Goal: Task Accomplishment & Management: Manage account settings

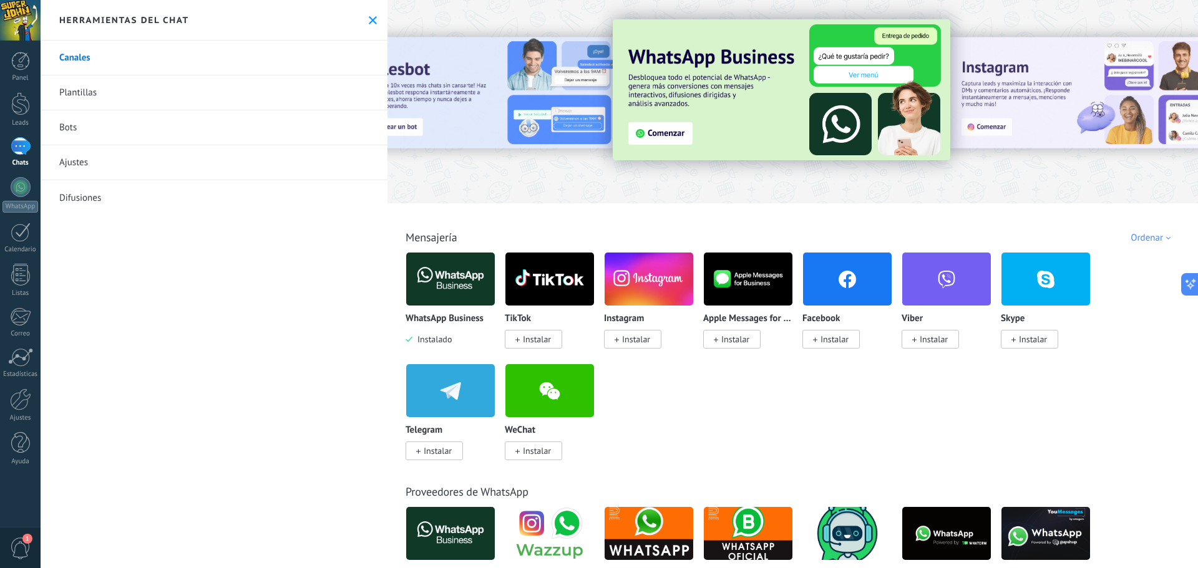
click at [460, 284] on img at bounding box center [450, 279] width 89 height 61
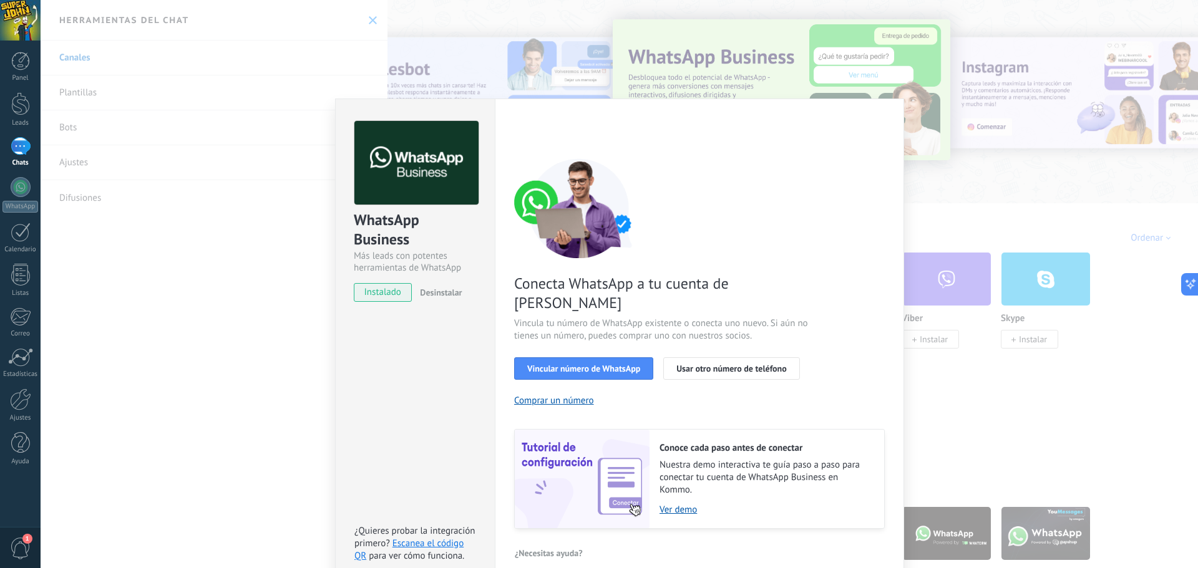
click at [1066, 205] on div "WhatsApp Business Más leads con potentes herramientas de WhatsApp instalado Des…" at bounding box center [619, 284] width 1157 height 568
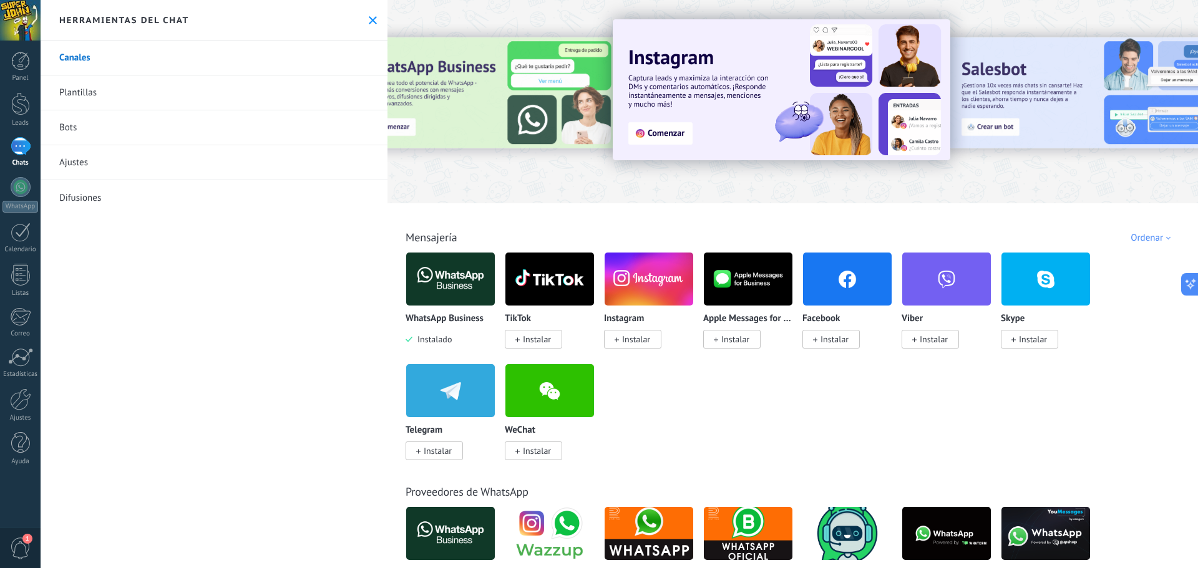
click at [84, 87] on link "Plantillas" at bounding box center [214, 92] width 347 height 35
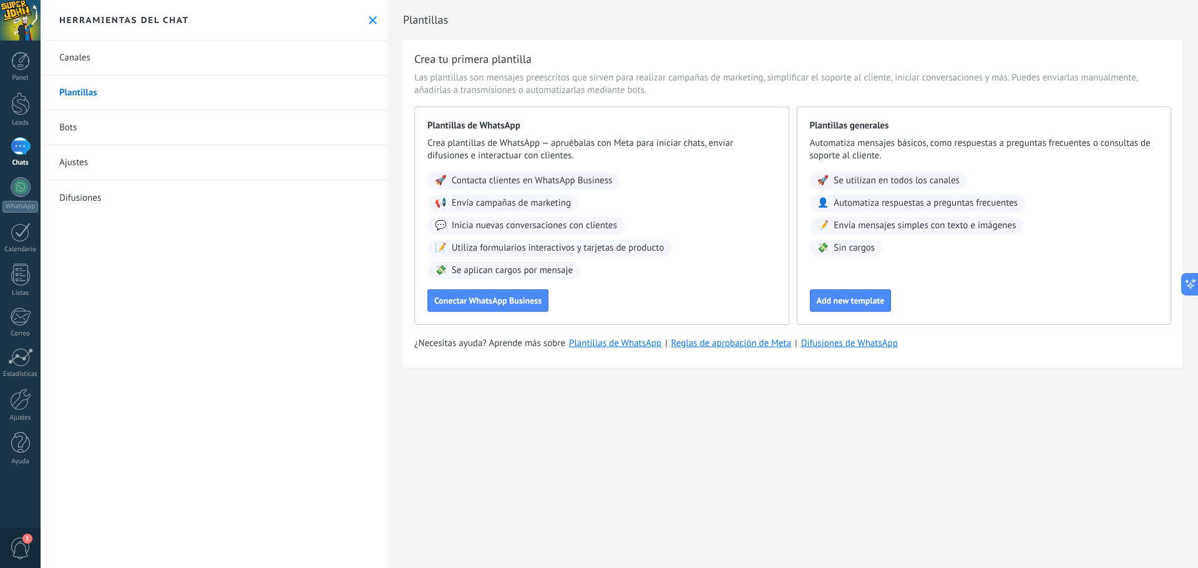
click at [77, 125] on link "Bots" at bounding box center [214, 127] width 347 height 35
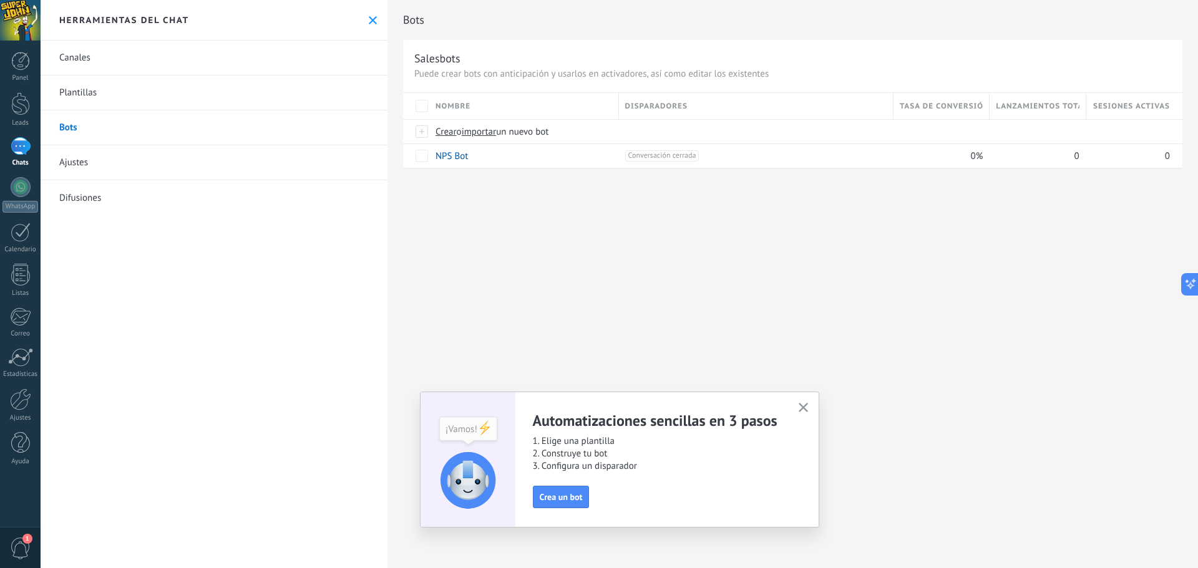
click at [81, 165] on link "Ajustes" at bounding box center [214, 162] width 347 height 35
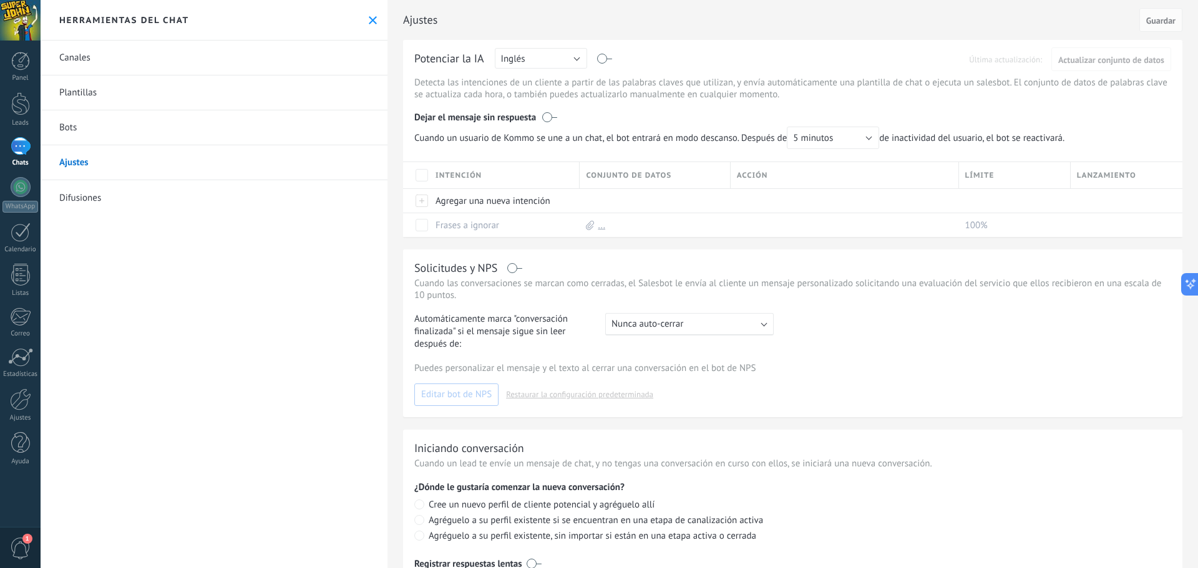
click at [92, 203] on link "Difusiones" at bounding box center [214, 197] width 347 height 35
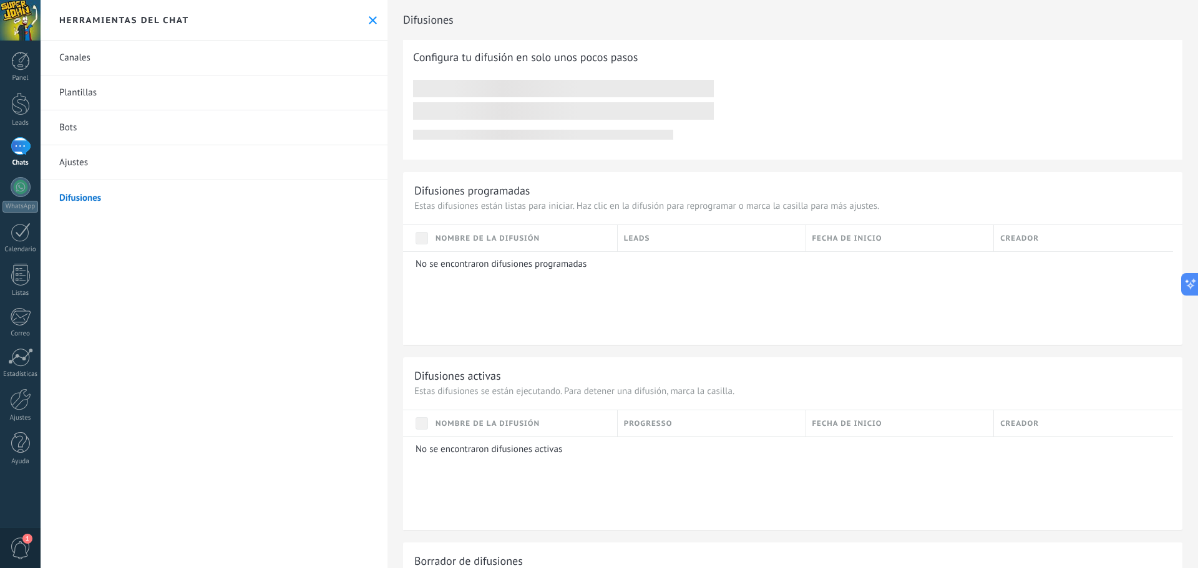
click at [85, 61] on link "Canales" at bounding box center [214, 58] width 347 height 35
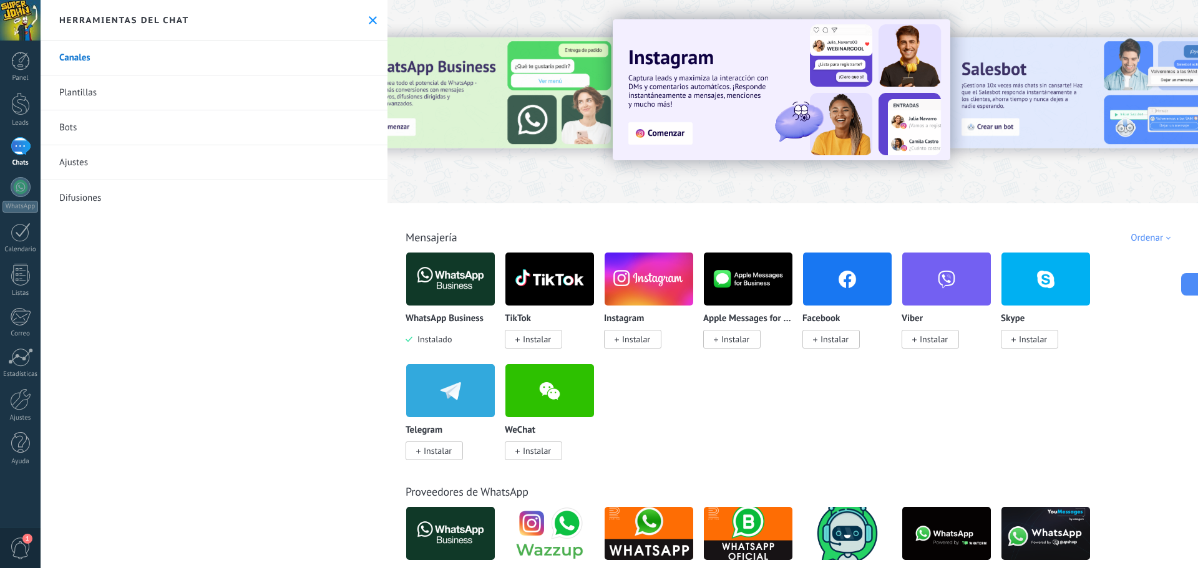
click at [16, 23] on div at bounding box center [20, 20] width 41 height 41
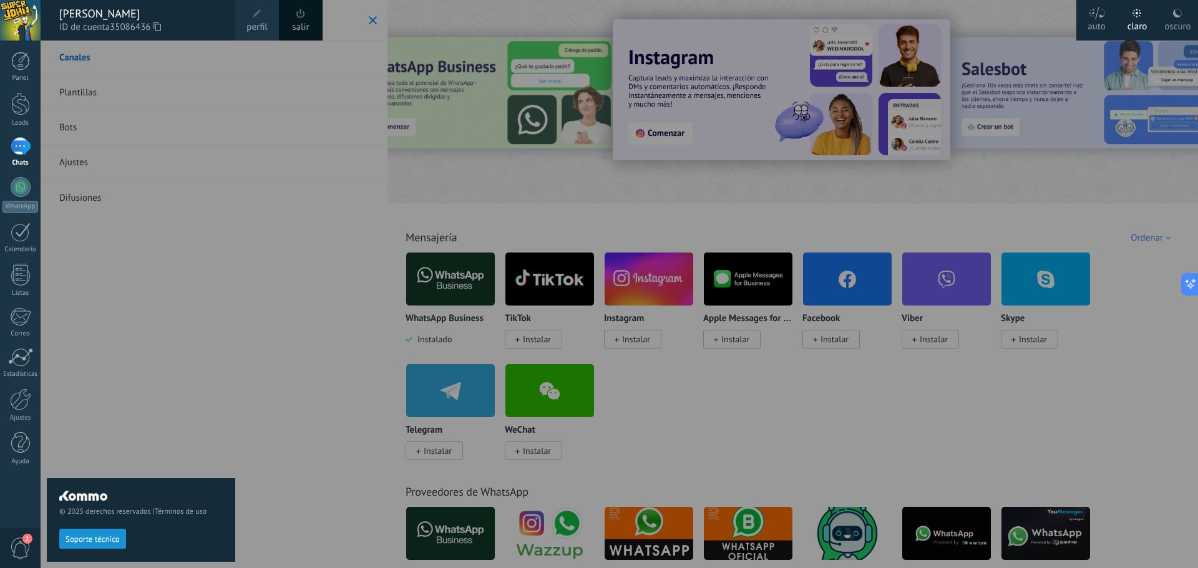
click at [263, 264] on div at bounding box center [640, 284] width 1198 height 568
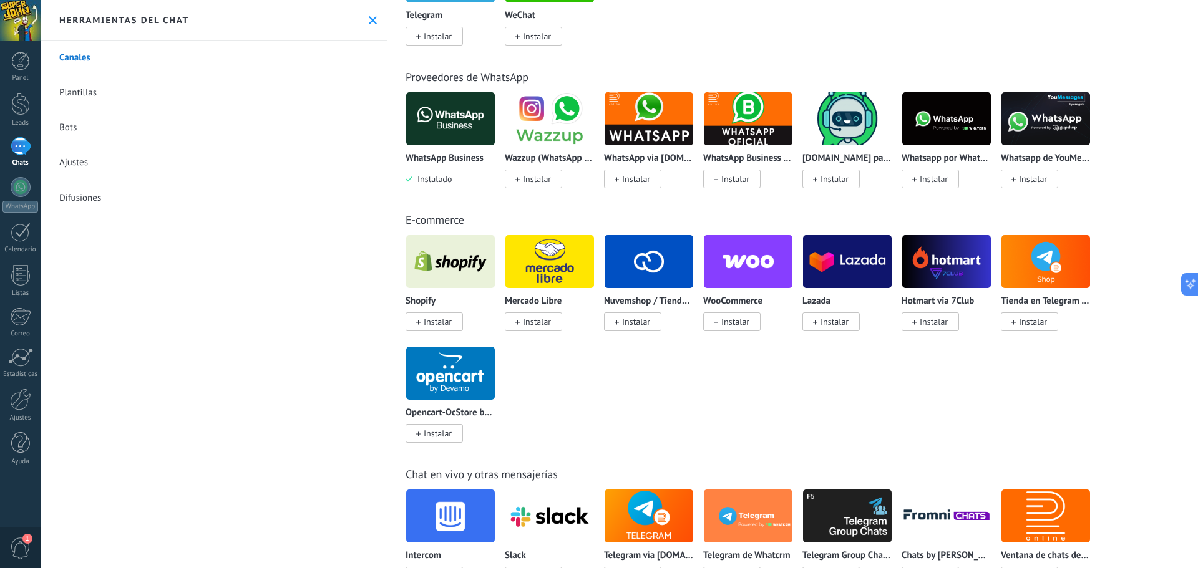
scroll to position [437, 0]
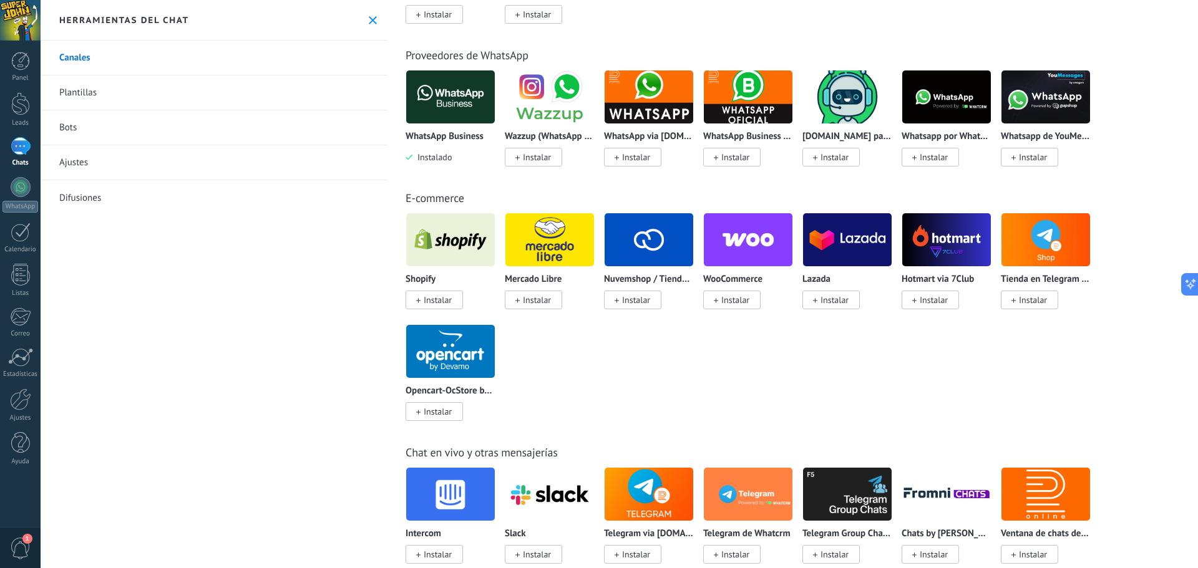
click at [646, 238] on img at bounding box center [649, 240] width 89 height 61
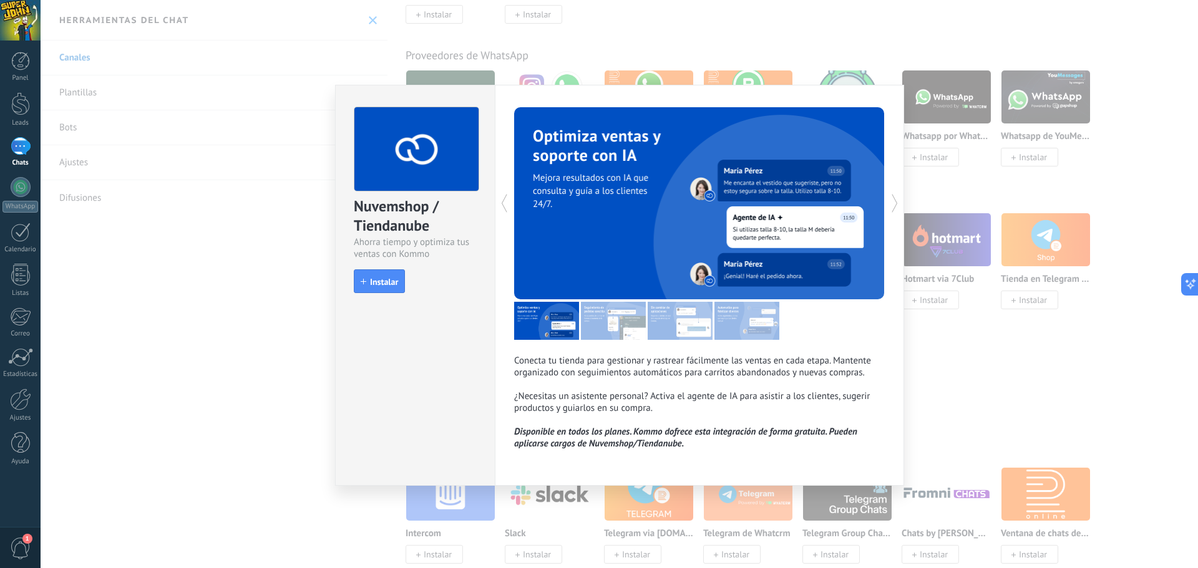
click at [893, 205] on icon at bounding box center [894, 203] width 12 height 25
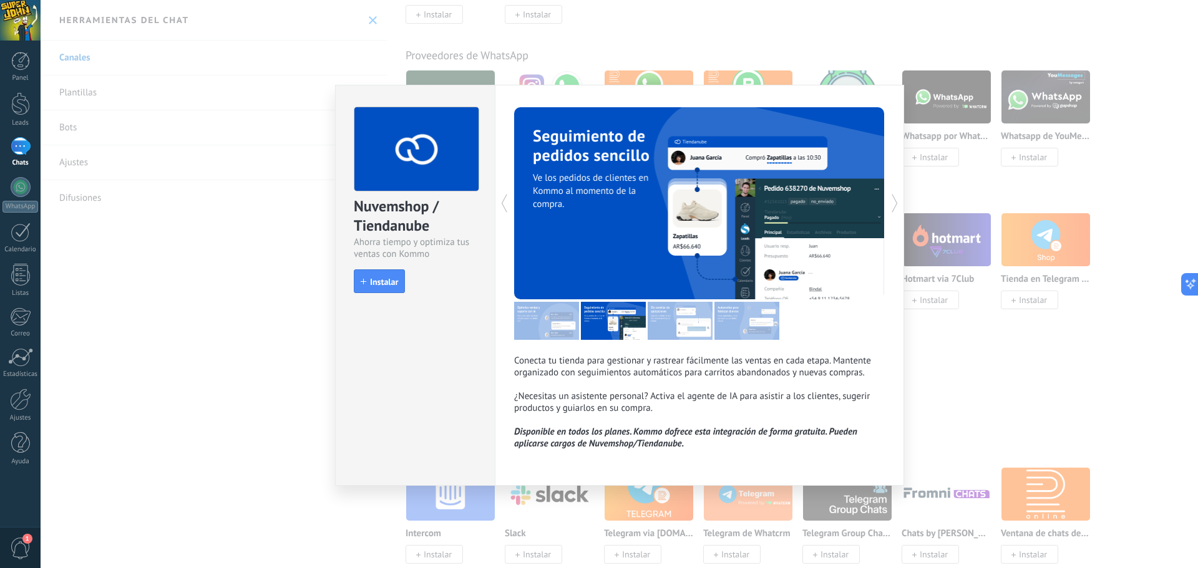
click at [1011, 356] on div "Nuvemshop / Tiendanube Ahorra tiempo y optimiza tus ventas con Kommo install In…" at bounding box center [619, 284] width 1157 height 568
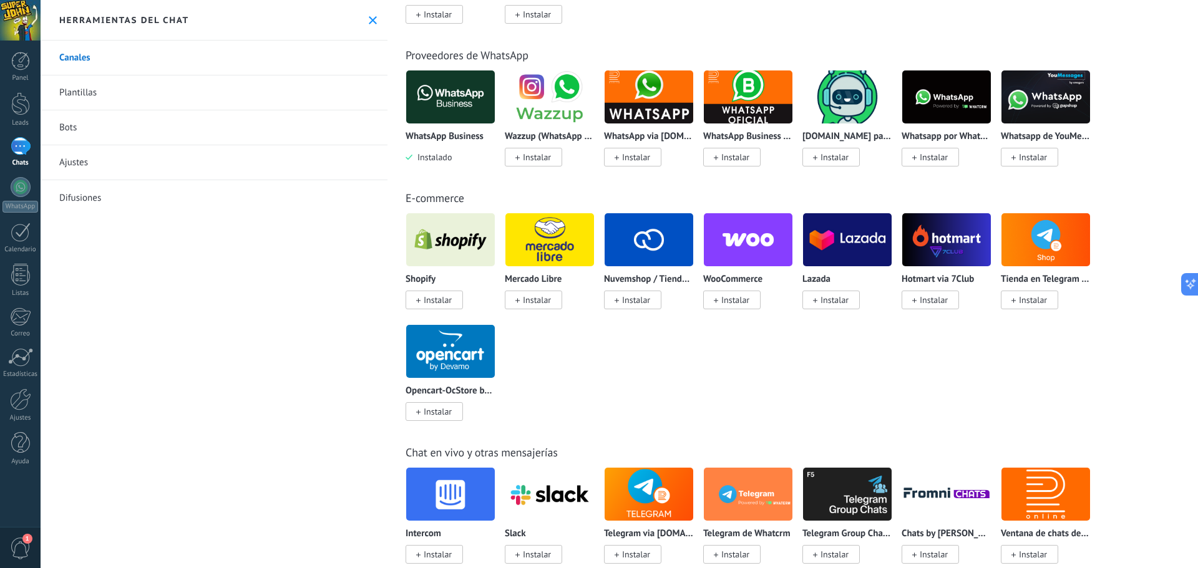
drag, startPoint x: 592, startPoint y: 280, endPoint x: 677, endPoint y: 279, distance: 84.9
click at [676, 279] on div "Shopify Instalar Mercado Libre Instalar Nuvemshop / Tiendanube Instalar WooComm…" at bounding box center [799, 324] width 787 height 223
click at [672, 276] on p "Nuvemshop / Tiendanube" at bounding box center [649, 280] width 90 height 11
click at [656, 247] on img at bounding box center [649, 240] width 89 height 61
click at [640, 305] on span "Instalar" at bounding box center [636, 299] width 28 height 11
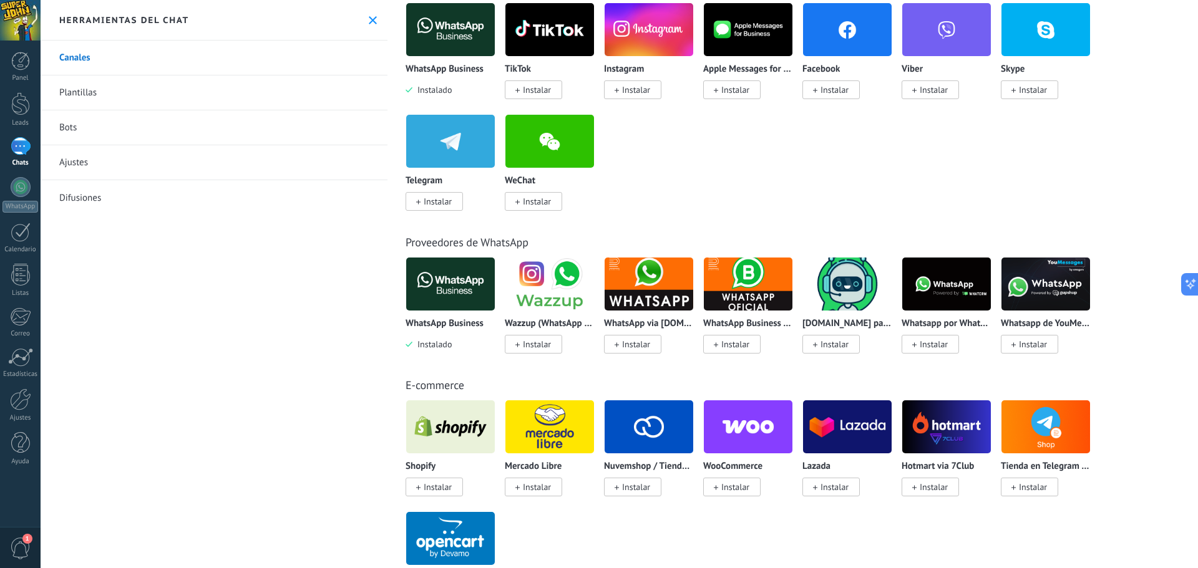
scroll to position [312, 0]
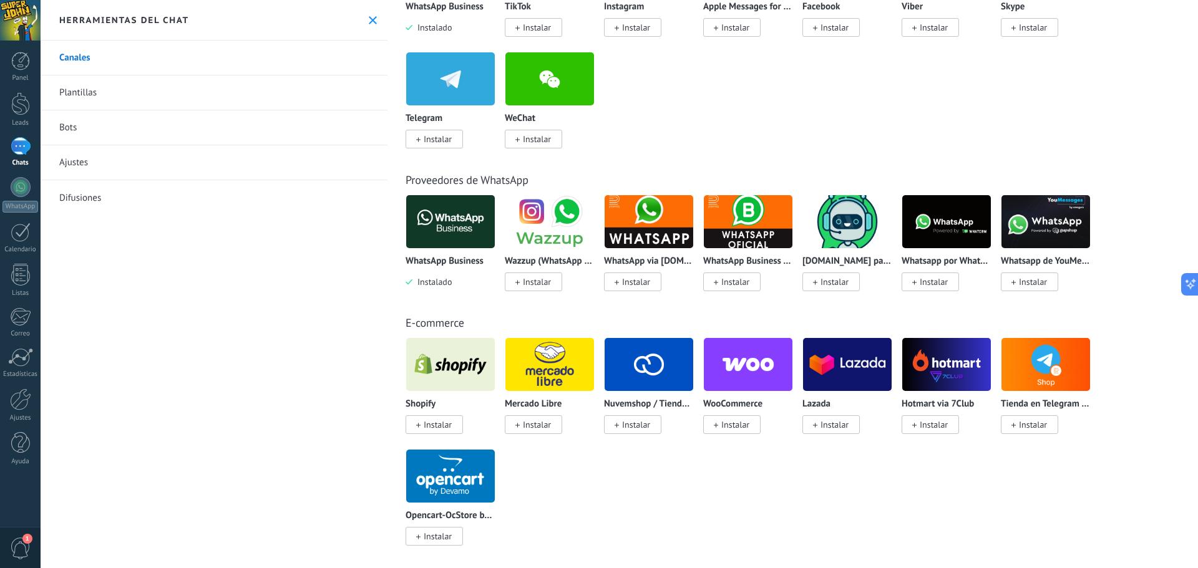
click at [634, 425] on span "Instalar" at bounding box center [636, 424] width 28 height 11
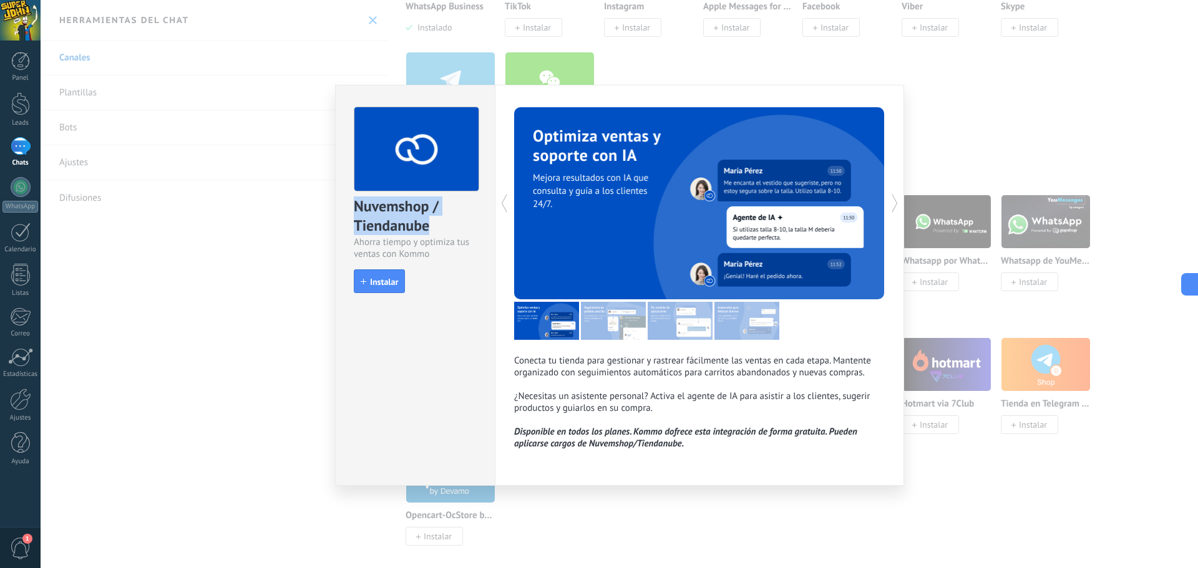
drag, startPoint x: 349, startPoint y: 206, endPoint x: 450, endPoint y: 226, distance: 103.0
click at [450, 226] on div "Nuvemshop / Tiendanube Ahorra tiempo y optimiza tus ventas con Kommo install In…" at bounding box center [415, 194] width 159 height 218
copy div "Nuvemshop / Tiendanube"
click at [382, 278] on span "Instalar" at bounding box center [384, 282] width 28 height 9
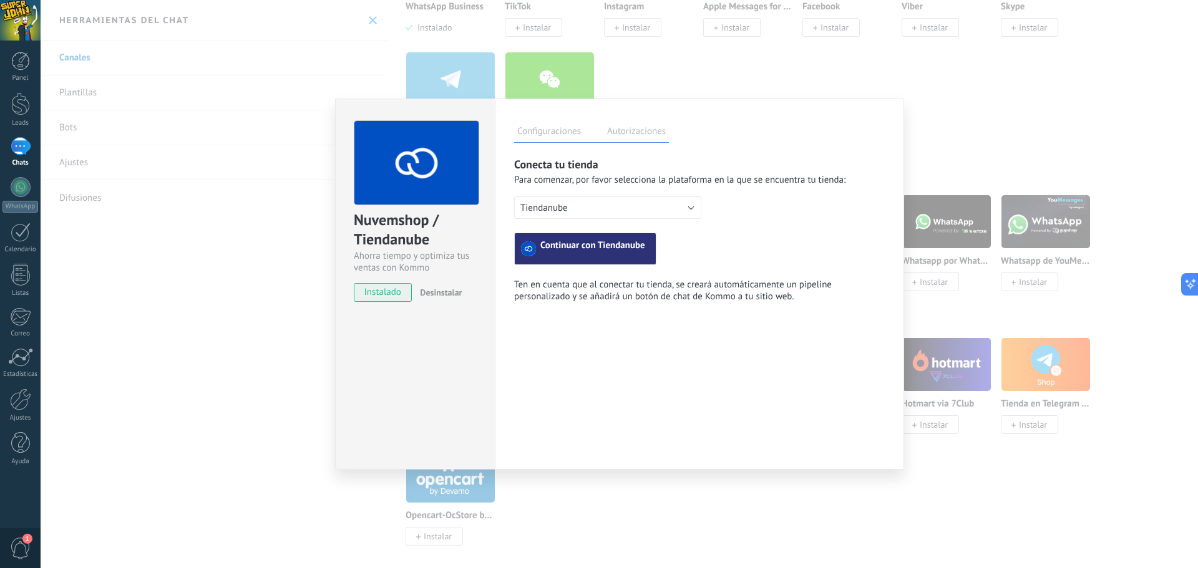
click at [557, 249] on span "Continuar con Tiendanube" at bounding box center [592, 248] width 105 height 15
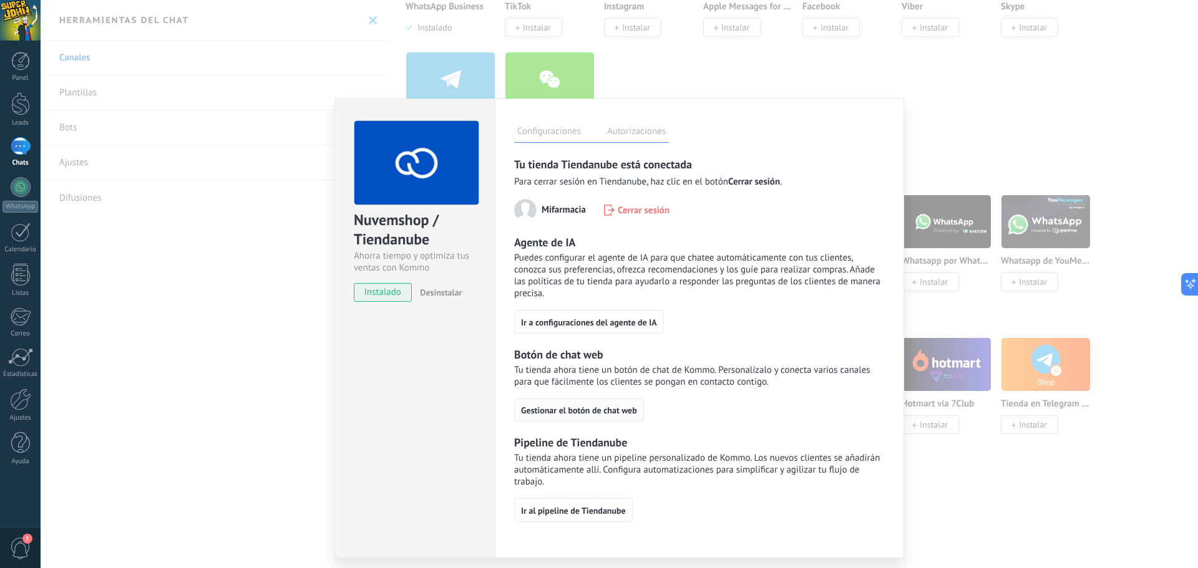
click at [574, 412] on span "Gestionar el botón de chat web" at bounding box center [579, 410] width 116 height 9
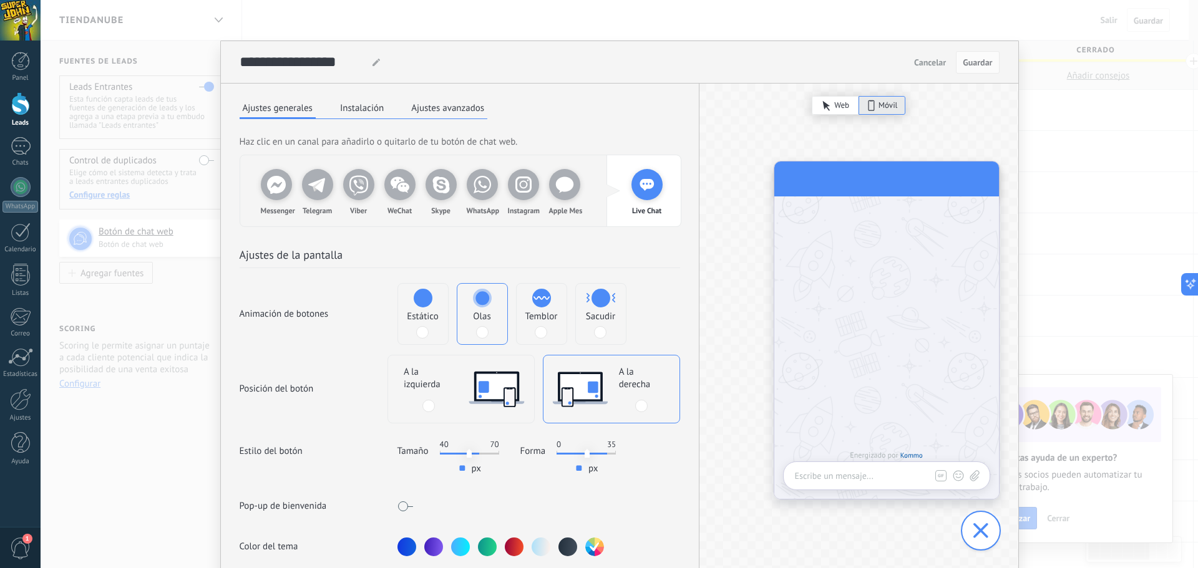
click at [840, 470] on span "Escribe un mensaje..." at bounding box center [834, 476] width 79 height 12
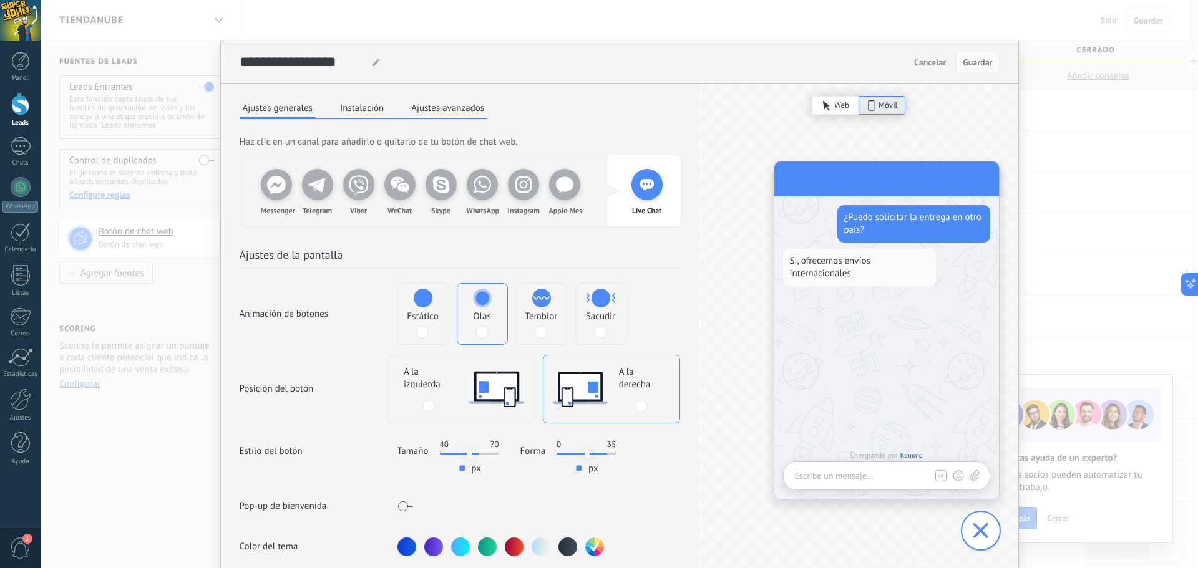
click at [824, 101] on icon at bounding box center [826, 105] width 8 height 11
click at [875, 103] on div "Móvil" at bounding box center [881, 105] width 47 height 19
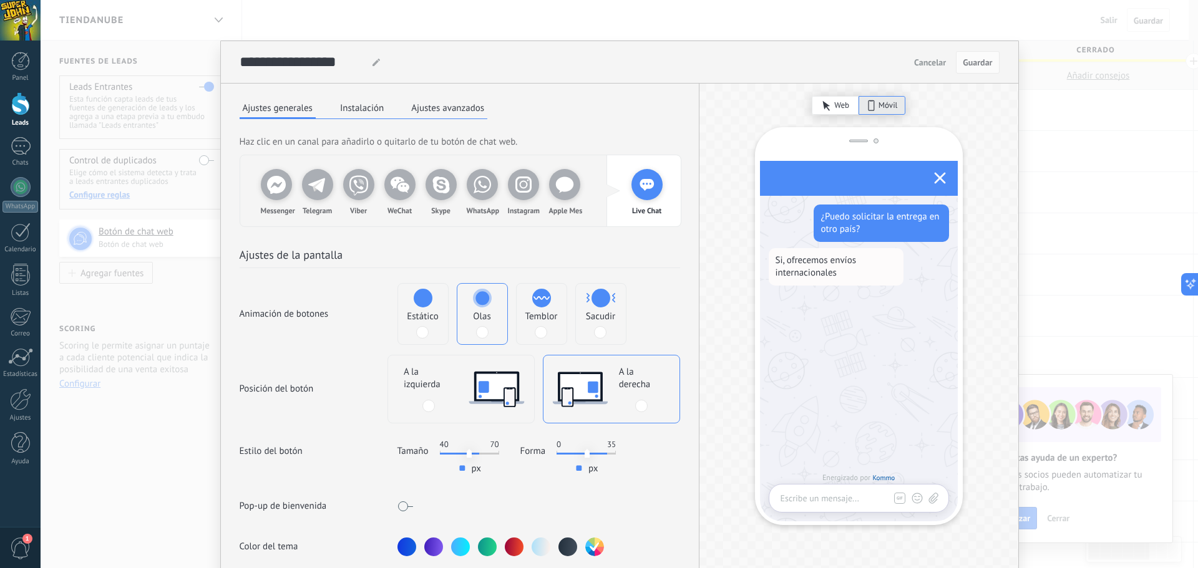
click at [538, 335] on span at bounding box center [541, 332] width 12 height 12
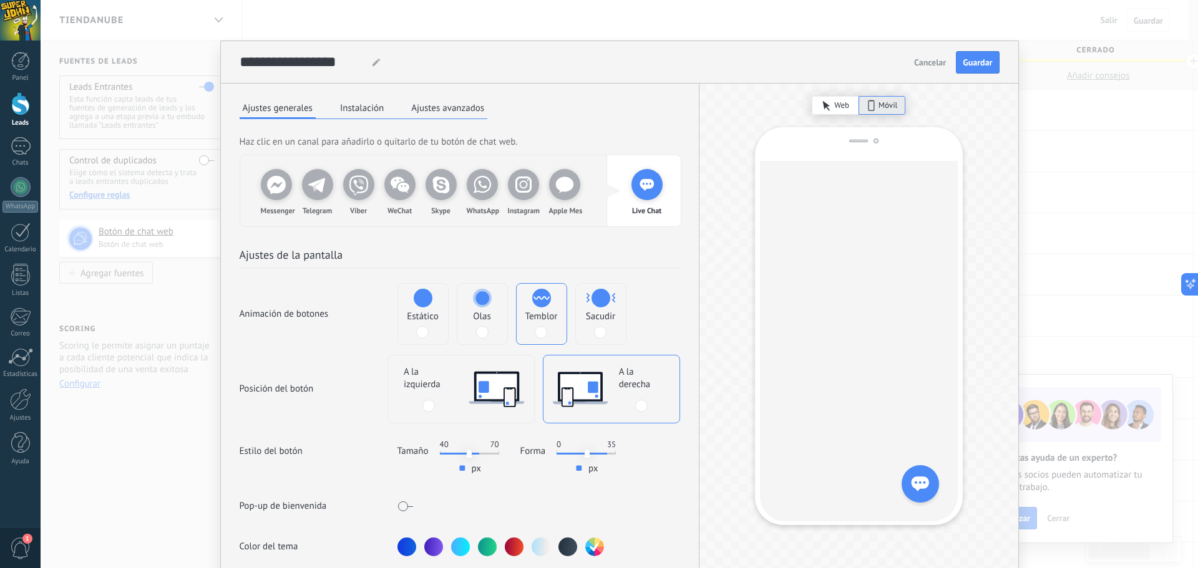
click at [594, 328] on span at bounding box center [600, 332] width 12 height 12
click at [478, 336] on span at bounding box center [482, 332] width 12 height 12
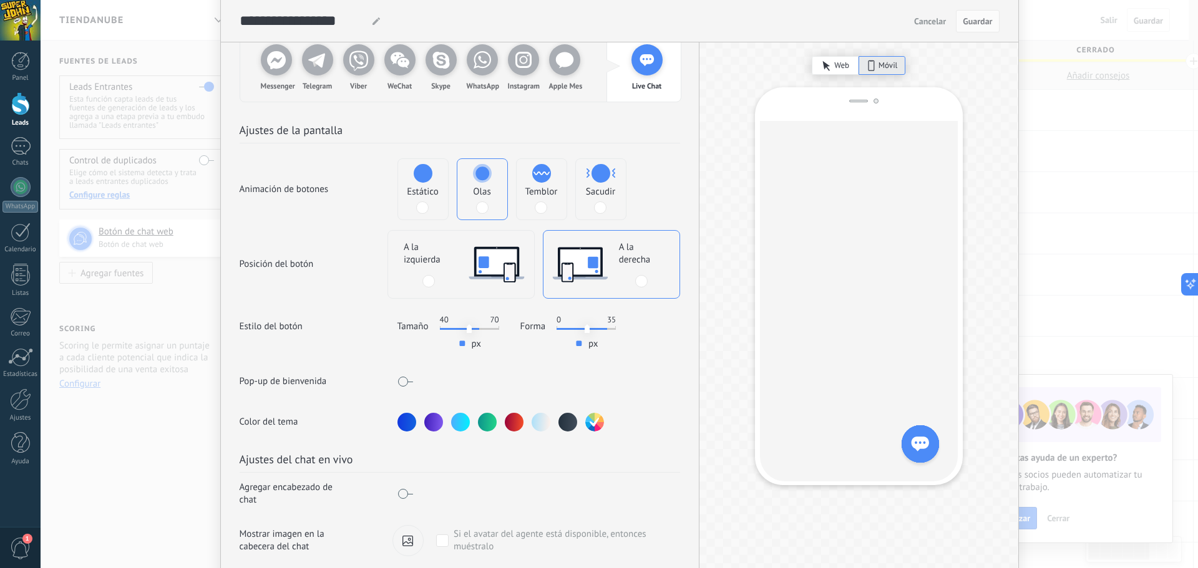
scroll to position [268, 0]
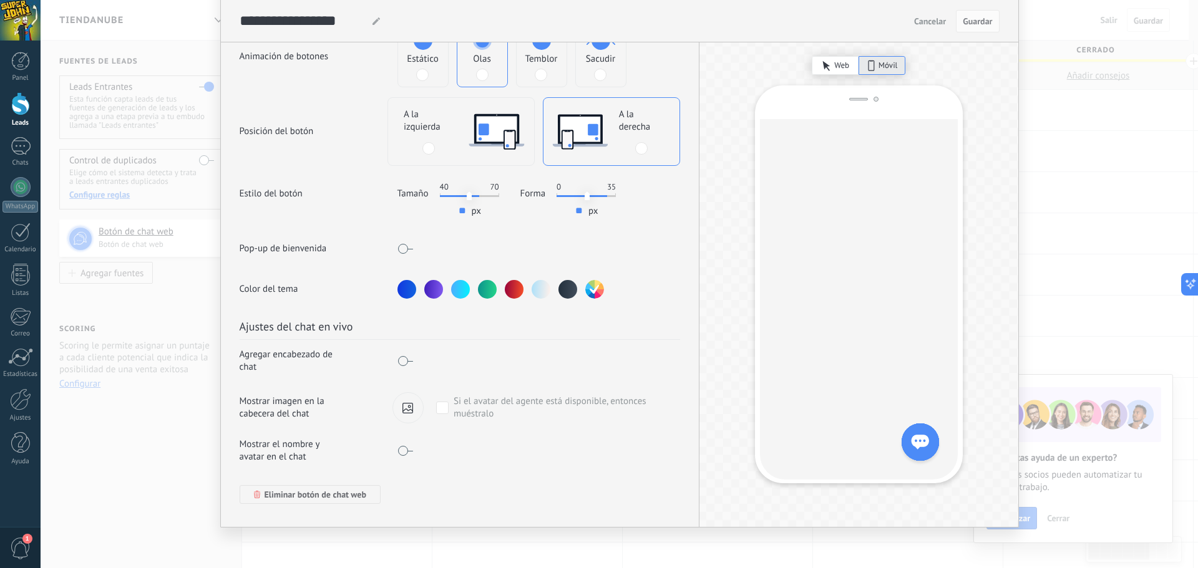
click at [934, 19] on span "Cancelar" at bounding box center [930, 21] width 32 height 9
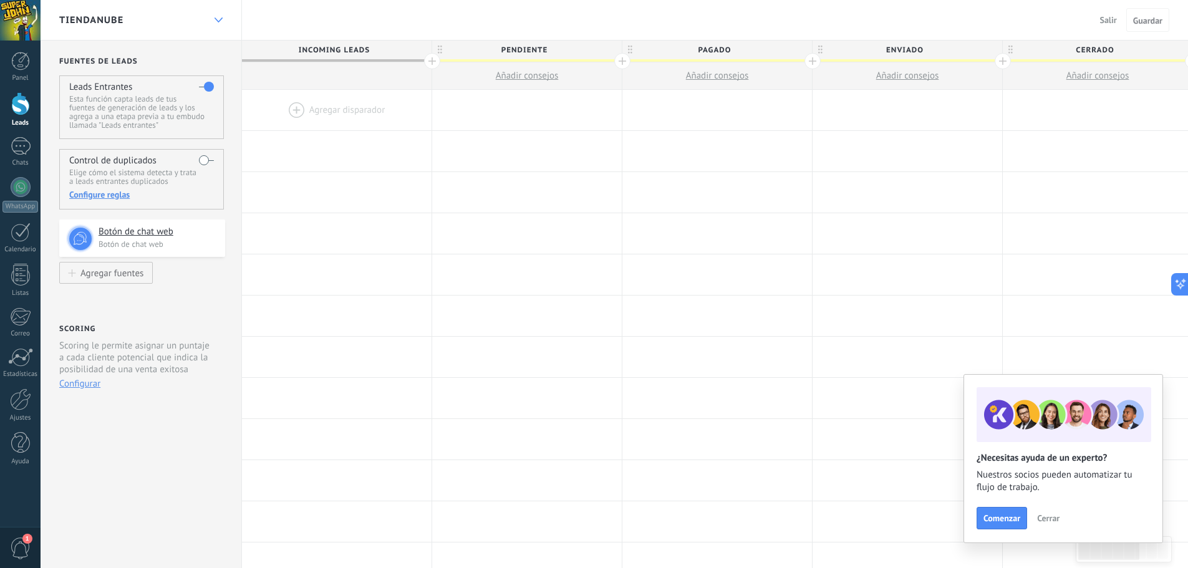
click at [221, 17] on div at bounding box center [218, 20] width 21 height 24
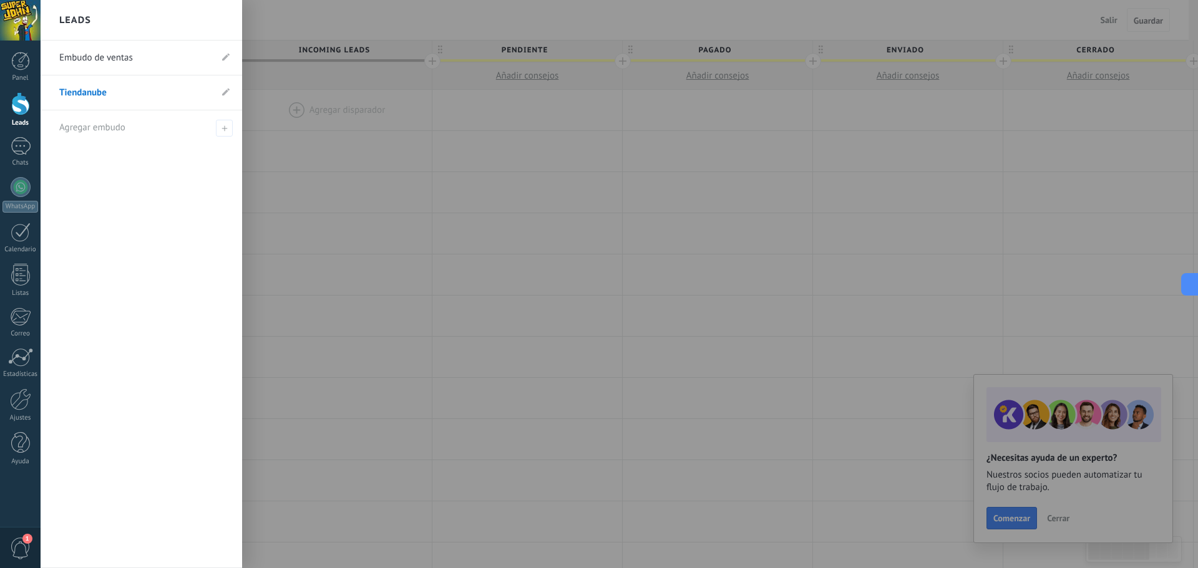
click at [124, 58] on link "Embudo de ventas" at bounding box center [135, 58] width 152 height 35
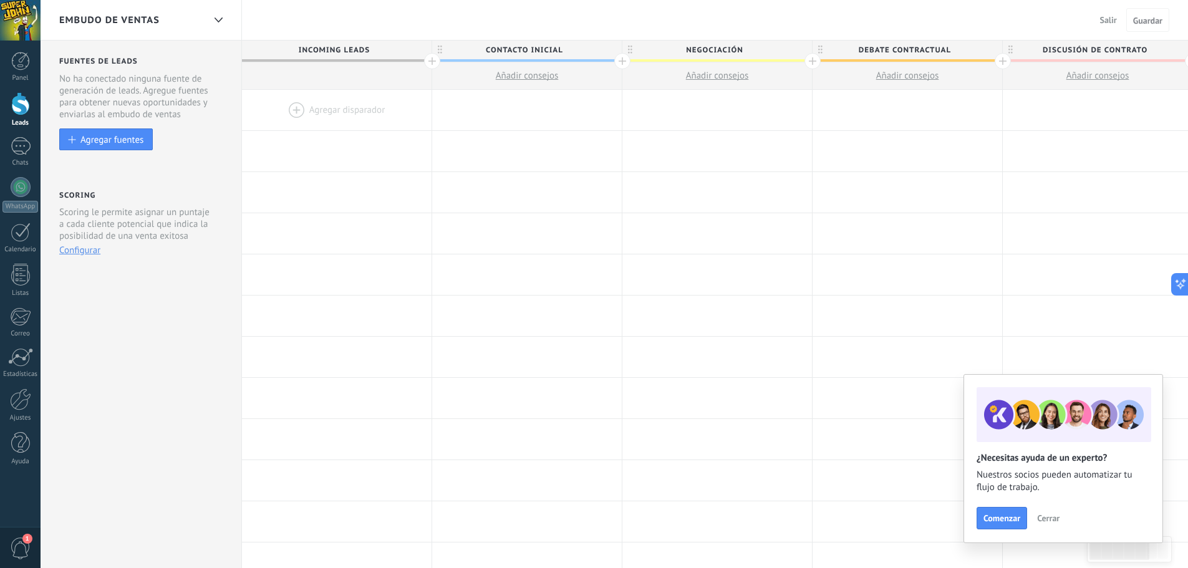
click at [1102, 22] on span "Salir" at bounding box center [1109, 19] width 17 height 11
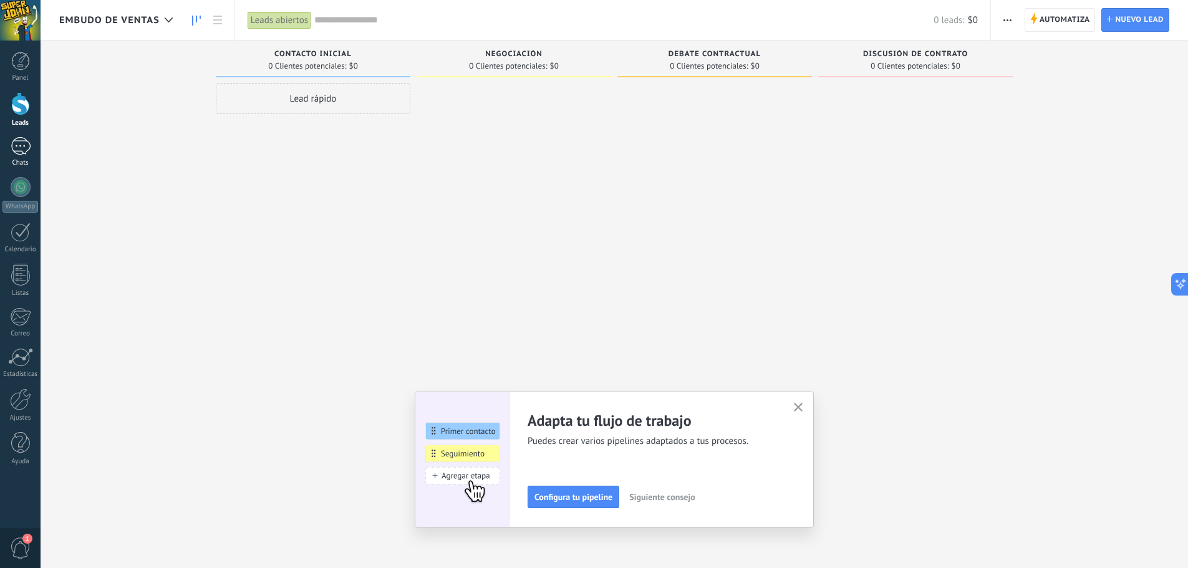
click at [27, 148] on div at bounding box center [21, 146] width 20 height 18
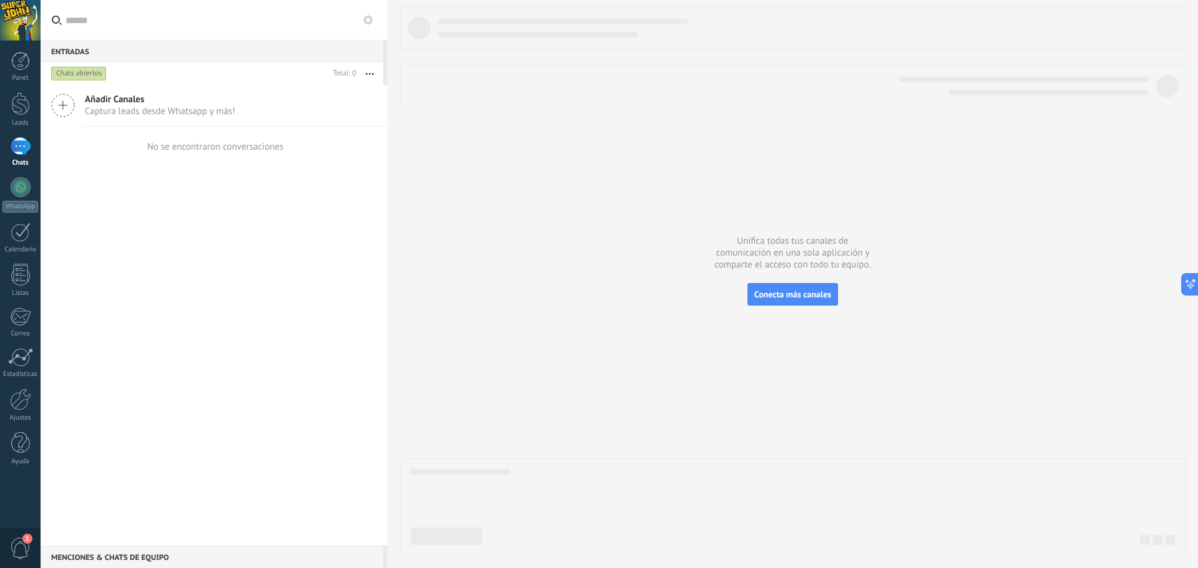
click at [154, 117] on div "Añadir Canales Captura leads desde Whatsapp y más!" at bounding box center [214, 106] width 347 height 42
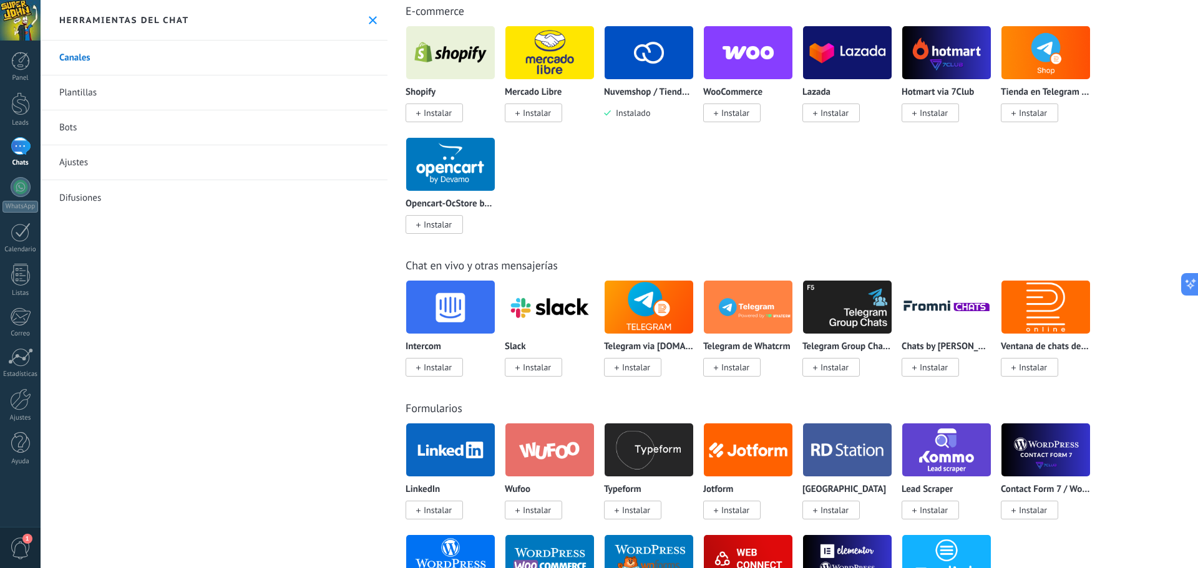
scroll to position [499, 0]
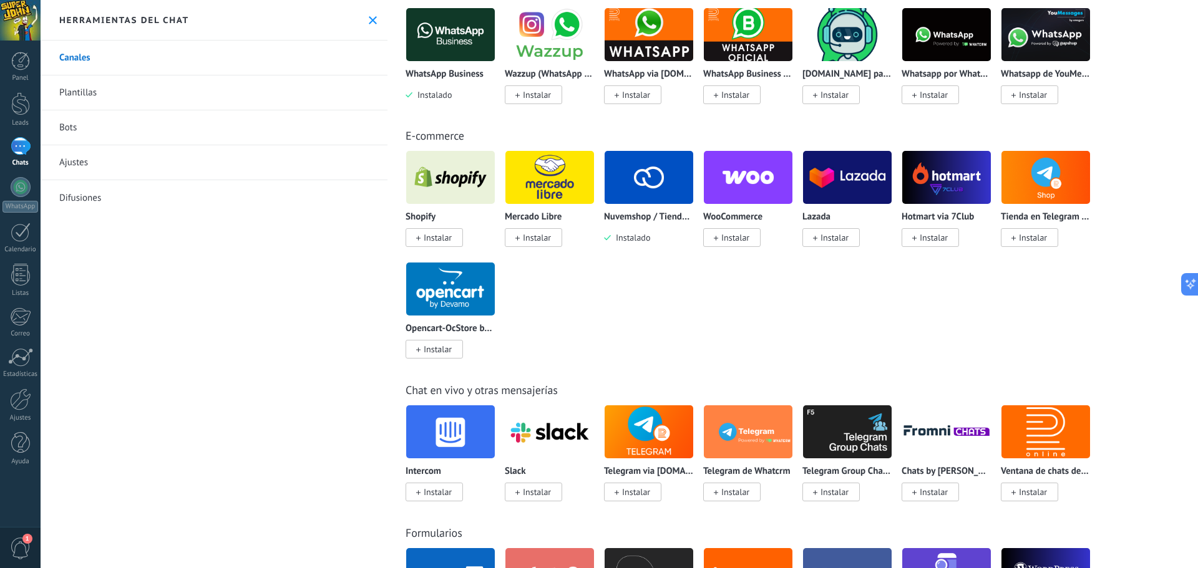
click at [643, 182] on img at bounding box center [649, 177] width 89 height 61
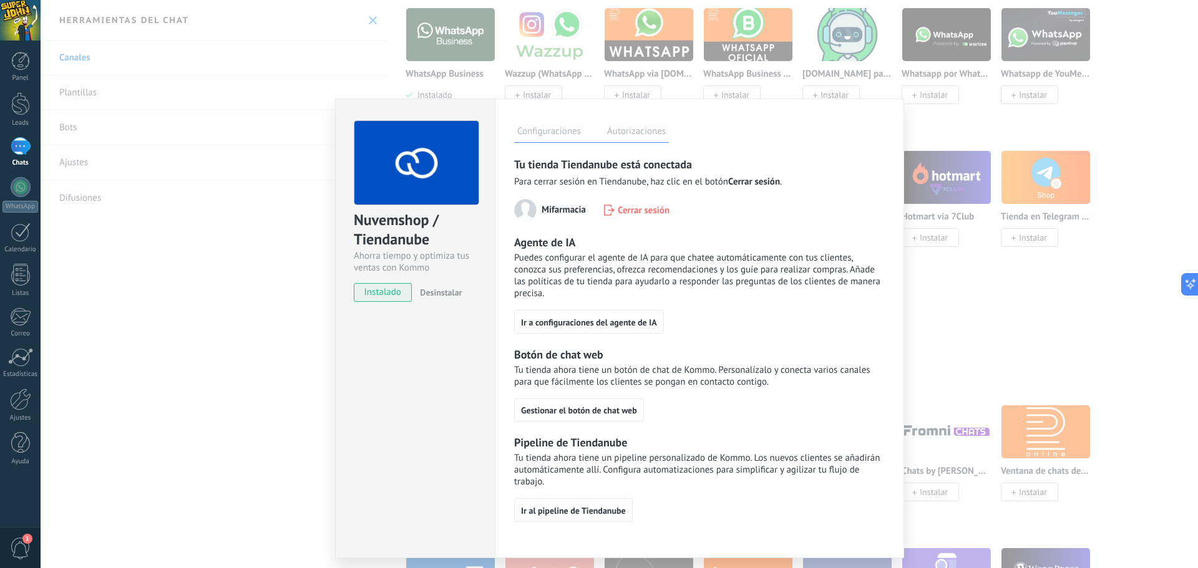
click at [606, 513] on span "Ir al pipeline de Tiendanube" at bounding box center [573, 511] width 105 height 9
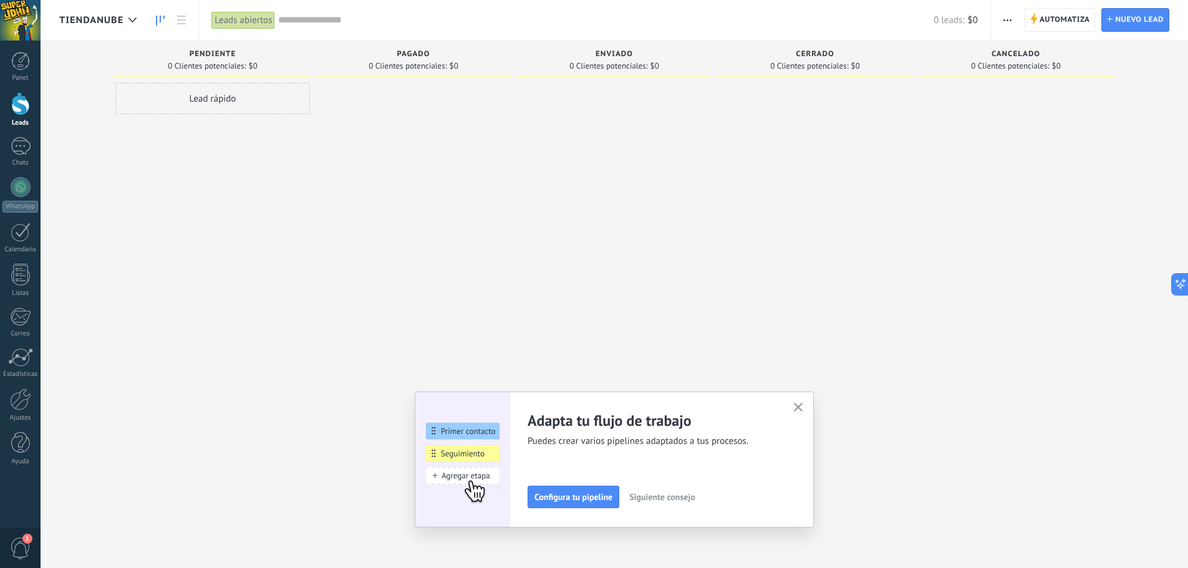
click at [804, 408] on use "button" at bounding box center [798, 407] width 9 height 9
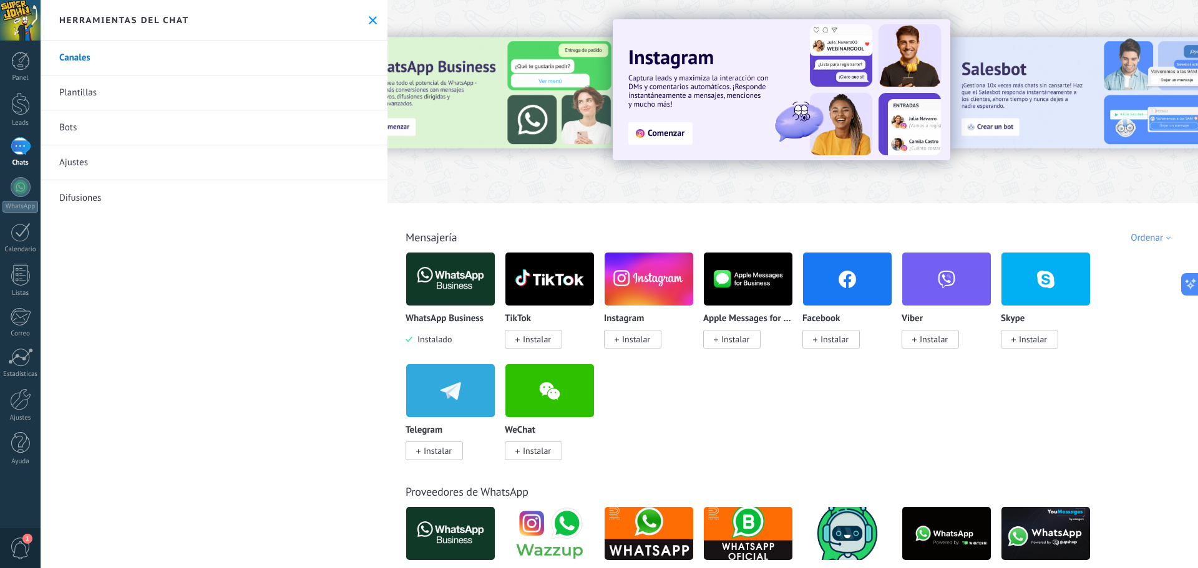
click at [79, 94] on link "Plantillas" at bounding box center [214, 92] width 347 height 35
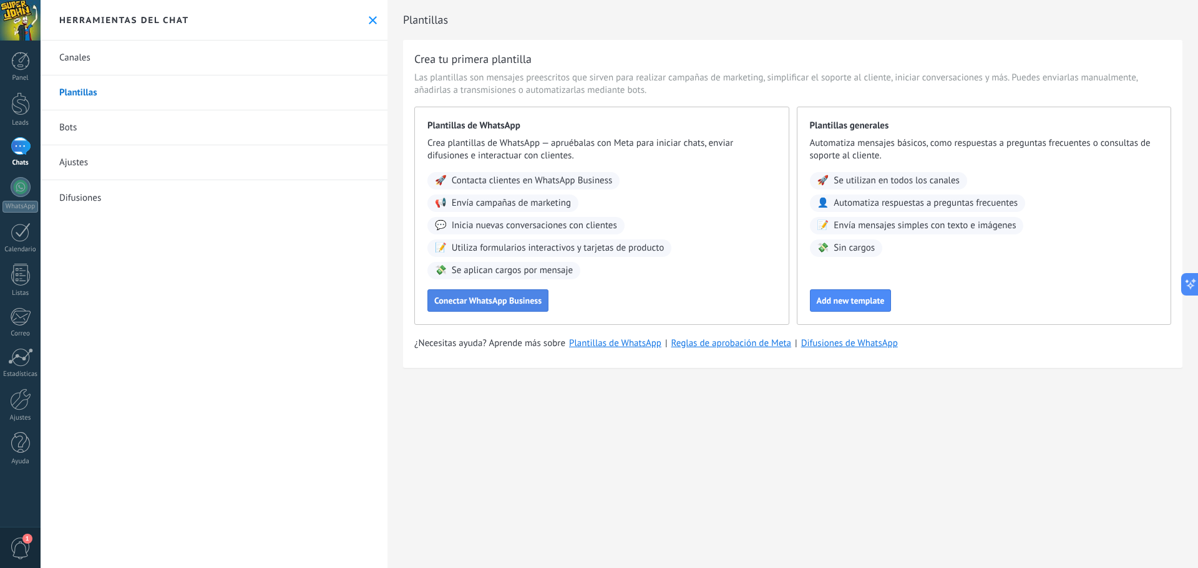
click at [508, 306] on button "Conectar WhatsApp Business" at bounding box center [487, 300] width 121 height 22
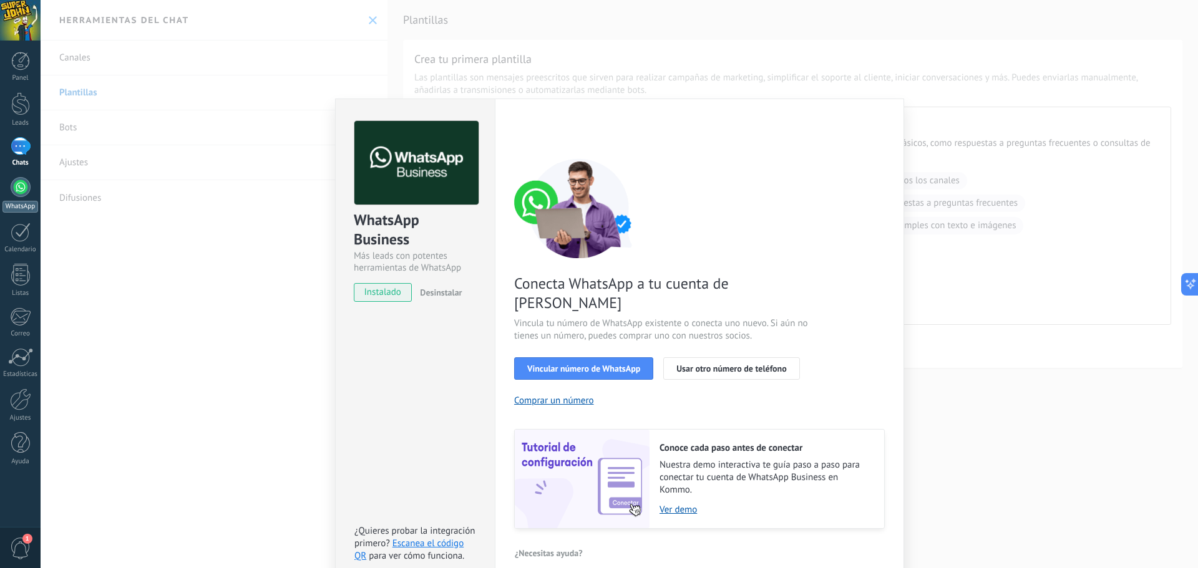
click at [20, 178] on div at bounding box center [21, 187] width 20 height 20
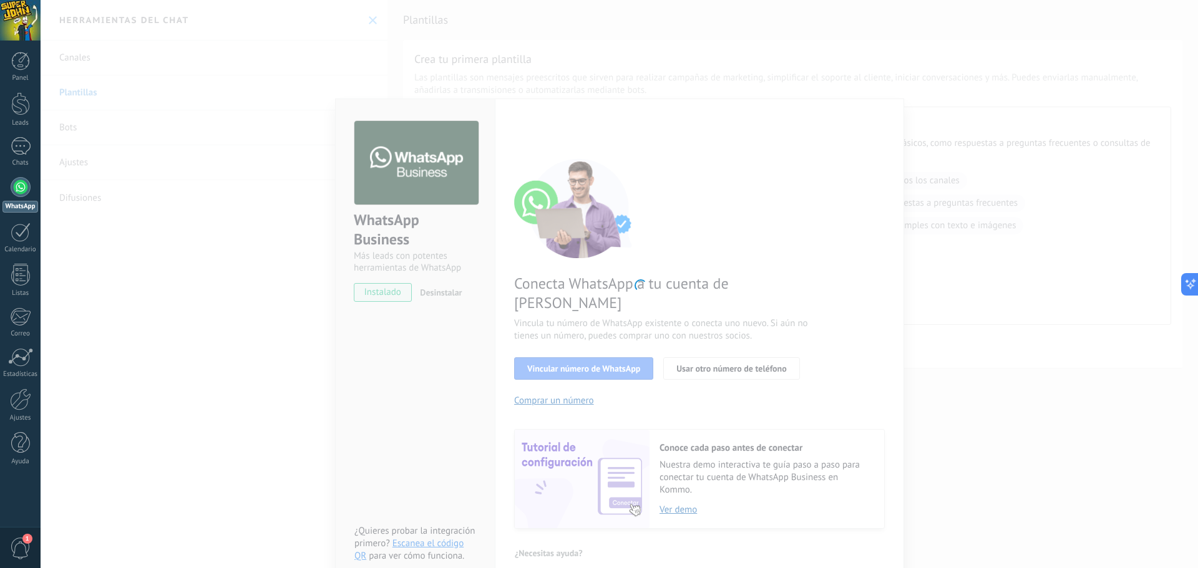
scroll to position [316, 0]
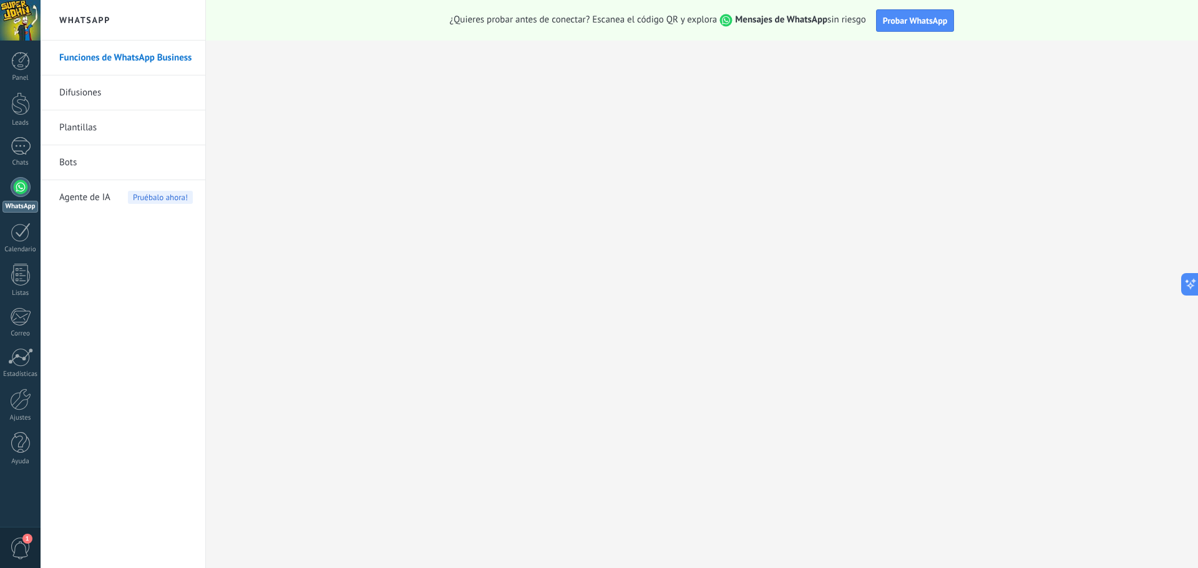
click at [77, 100] on link "Difusiones" at bounding box center [126, 92] width 134 height 35
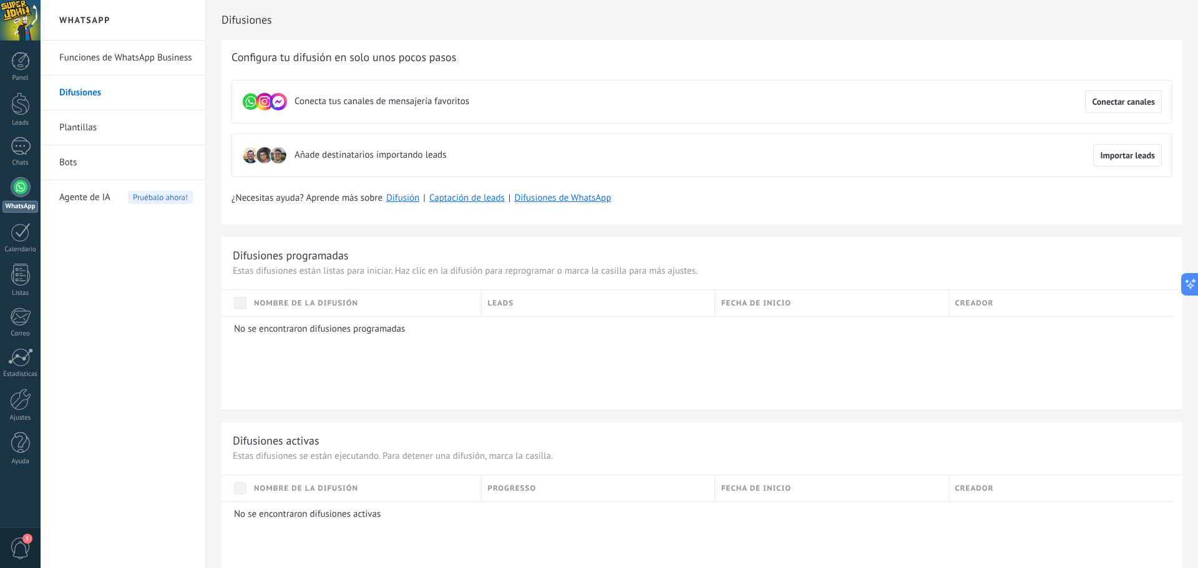
click at [80, 127] on link "Plantillas" at bounding box center [126, 127] width 134 height 35
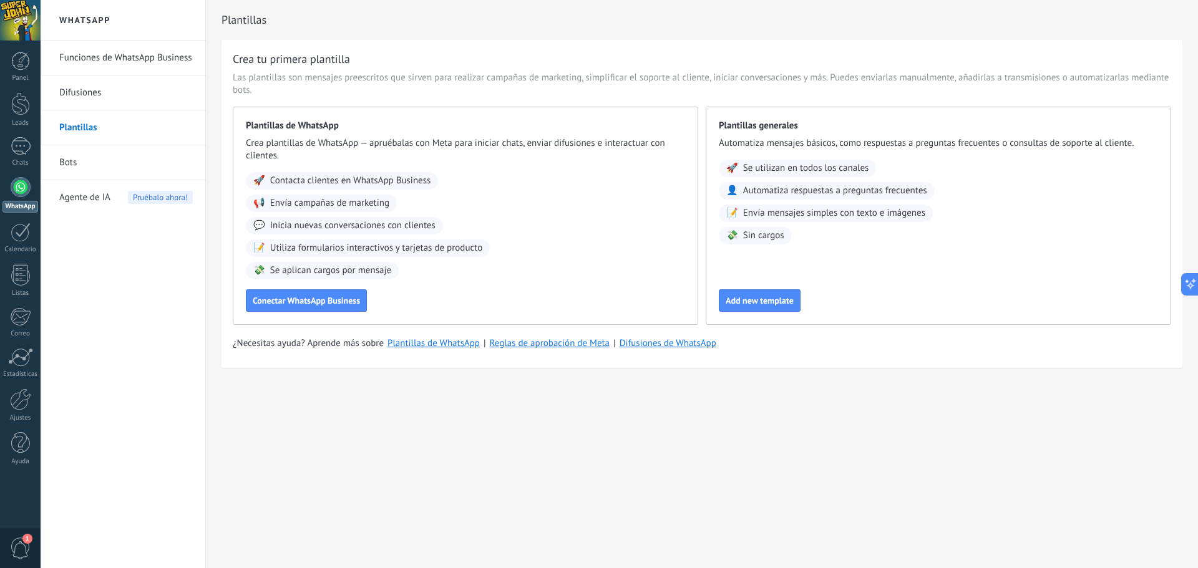
click at [20, 186] on div at bounding box center [21, 187] width 20 height 20
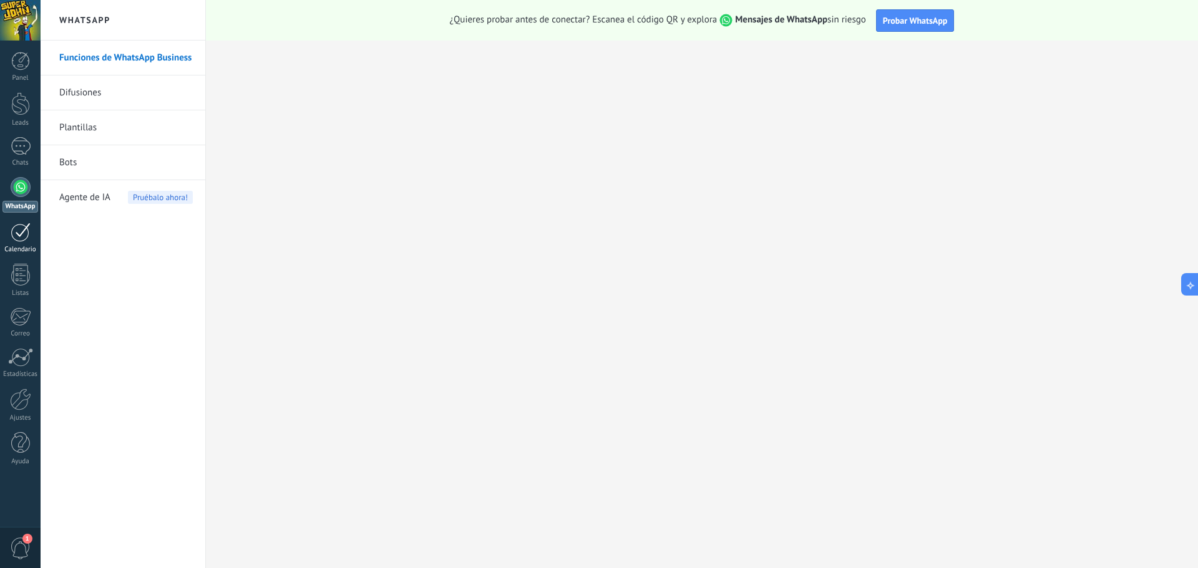
click at [22, 236] on div at bounding box center [21, 232] width 20 height 19
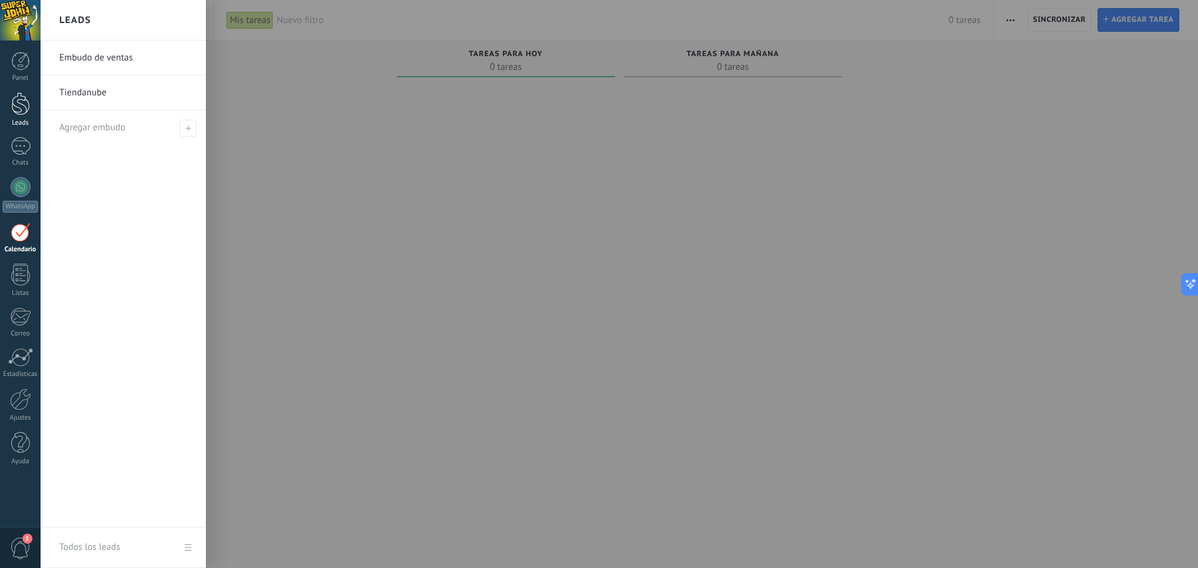
click at [14, 97] on div at bounding box center [20, 103] width 19 height 23
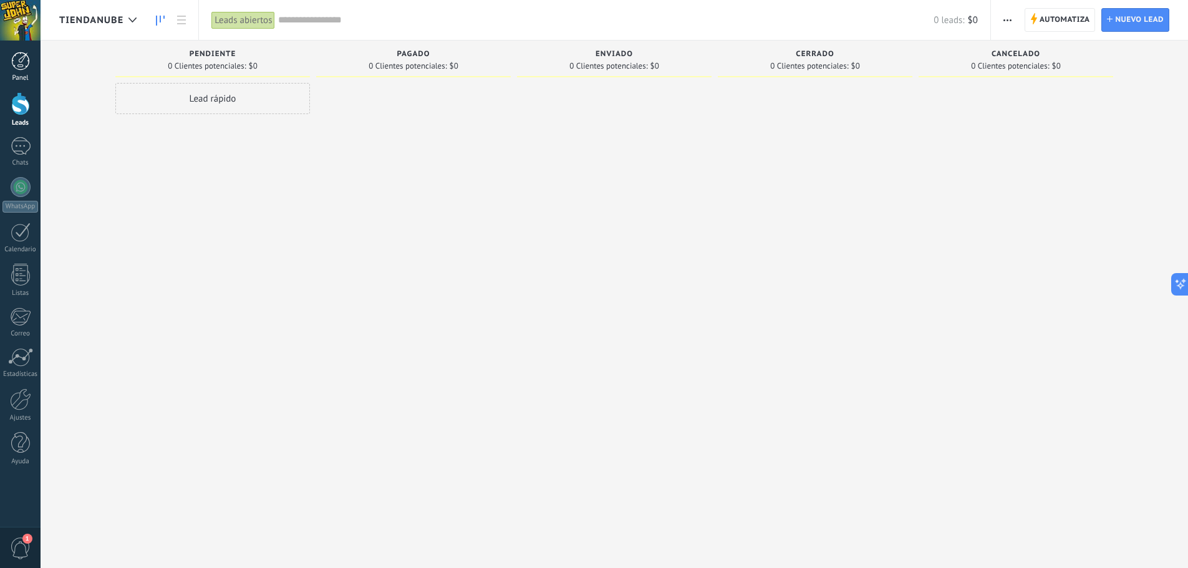
click at [19, 58] on div at bounding box center [20, 61] width 19 height 19
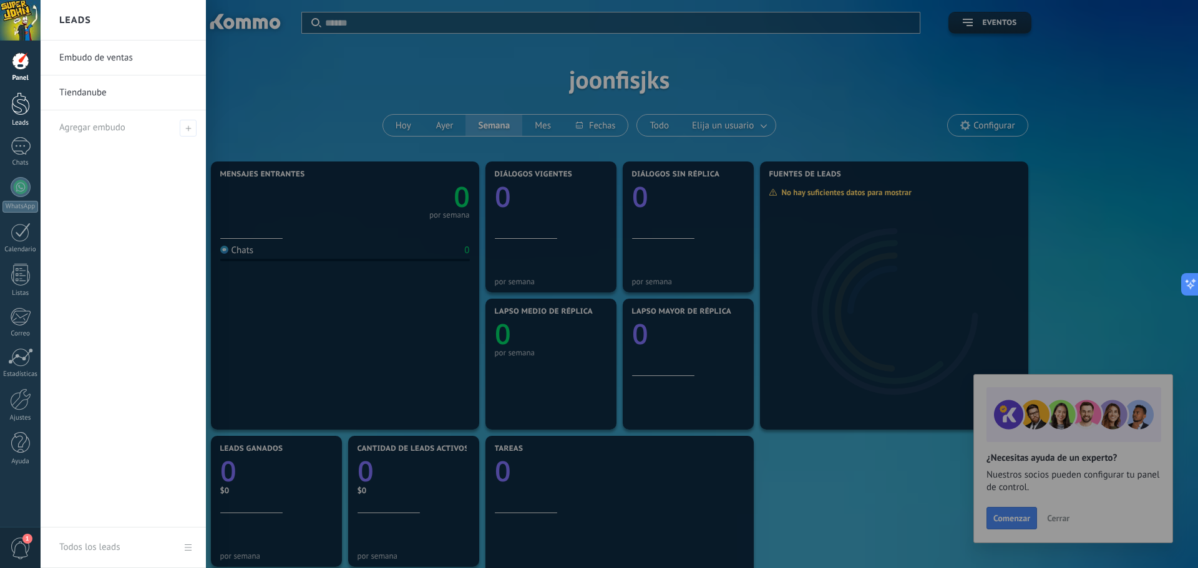
click at [25, 104] on div at bounding box center [20, 103] width 19 height 23
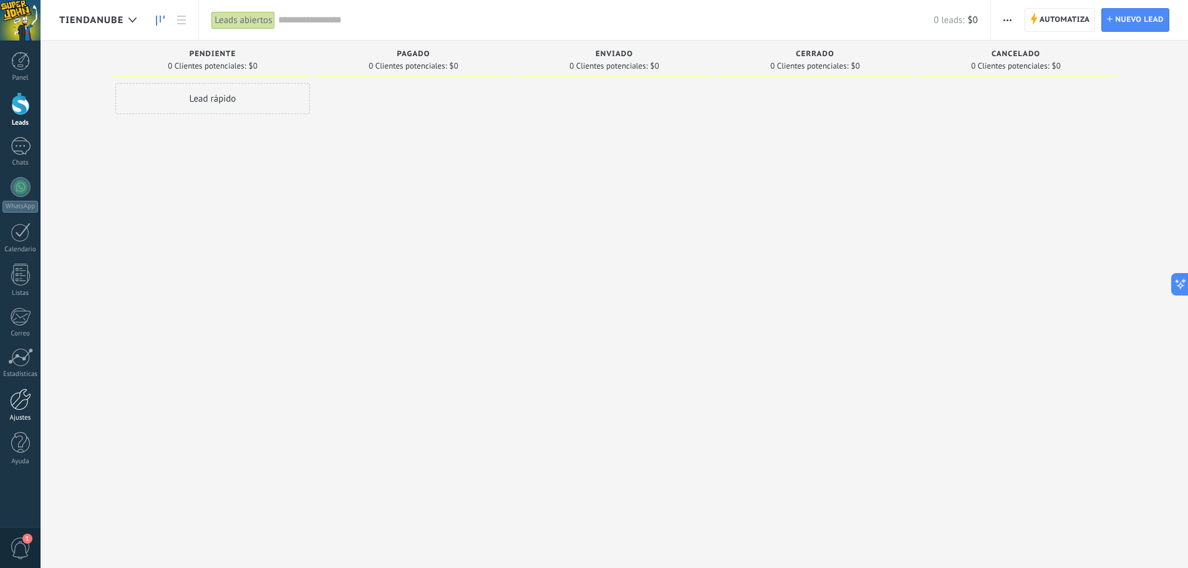
click at [14, 401] on div at bounding box center [20, 400] width 21 height 22
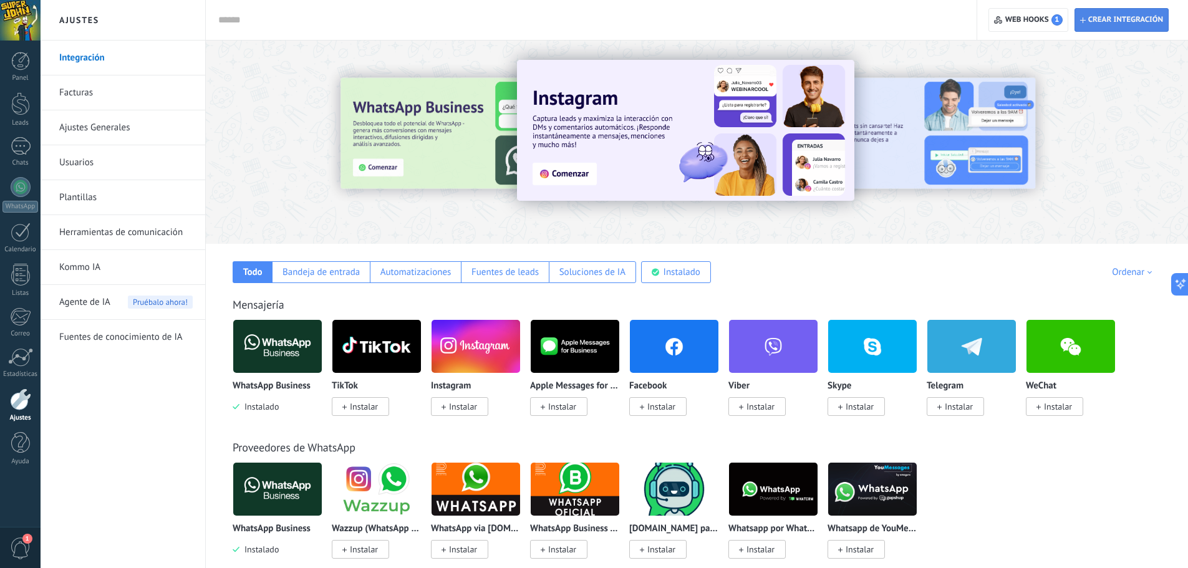
click at [1134, 16] on span "Crear integración" at bounding box center [1126, 20] width 75 height 10
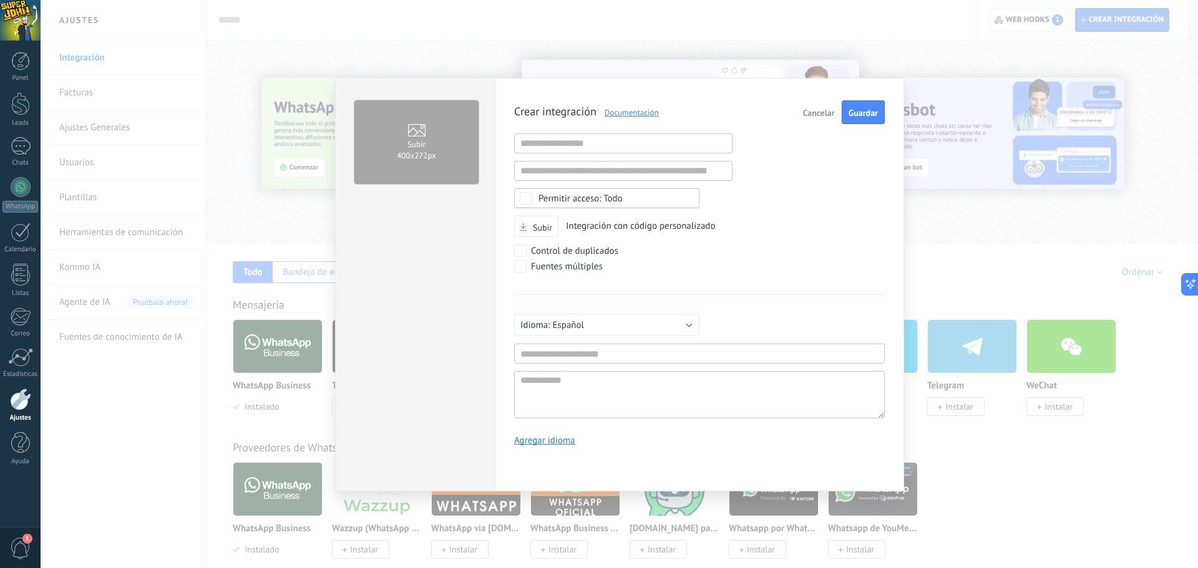
scroll to position [12, 0]
click at [827, 112] on span "Cancelar" at bounding box center [819, 113] width 32 height 9
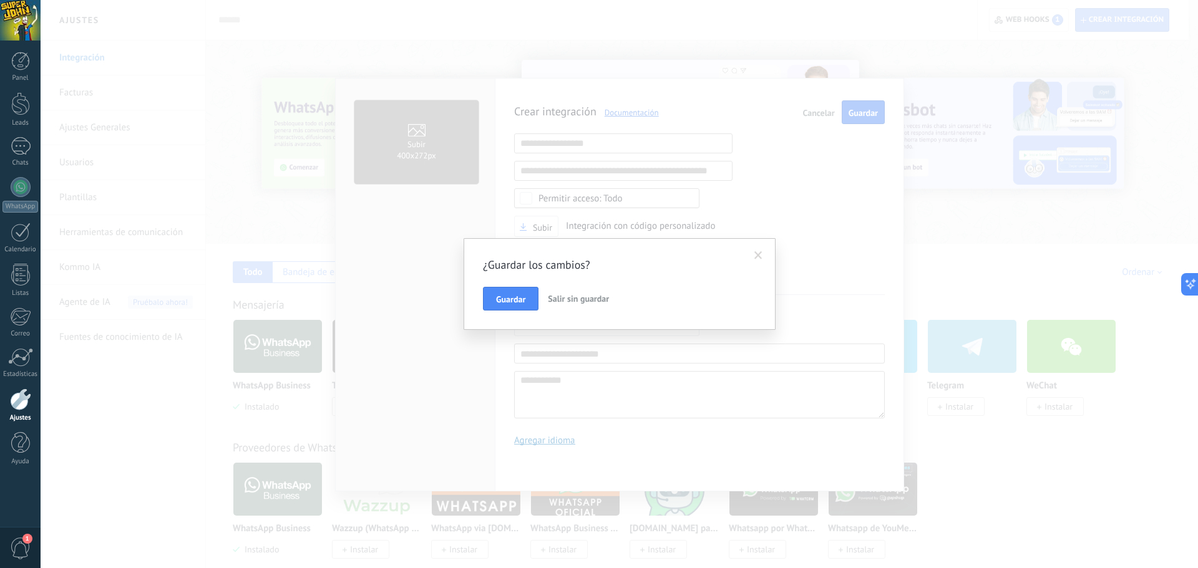
click at [581, 301] on span "Salir sin guardar" at bounding box center [578, 298] width 61 height 11
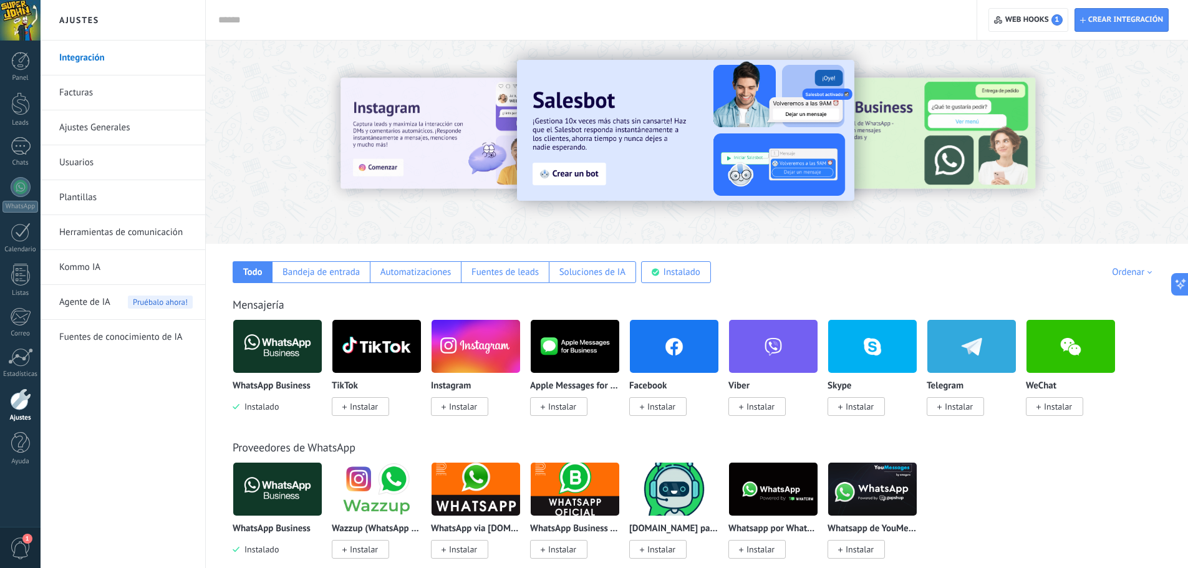
click at [83, 274] on link "Kommo IA" at bounding box center [126, 267] width 134 height 35
